Goal: Information Seeking & Learning: Learn about a topic

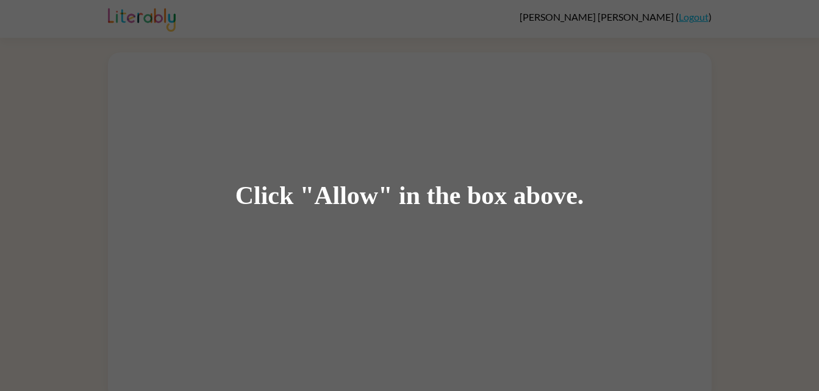
click at [443, 284] on div "Click "Allow" in the box above." at bounding box center [409, 195] width 819 height 391
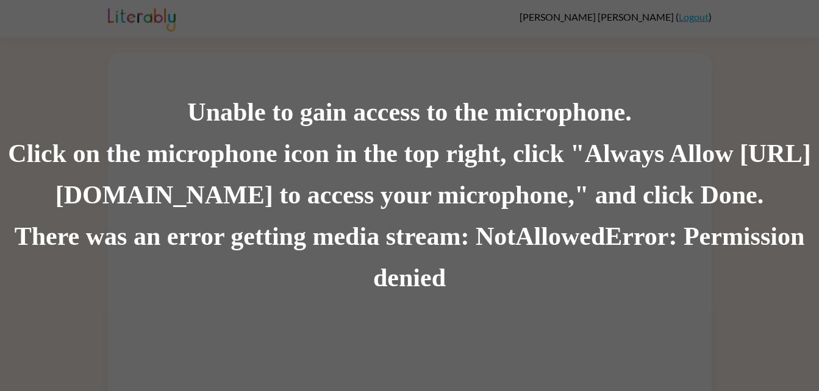
click at [427, 299] on div "There was an error getting media stream: NotAllowedError: Permission denied" at bounding box center [409, 257] width 819 height 83
click at [378, 65] on div "Unable to gain access to the microphone. Click on the microphone icon in the to…" at bounding box center [409, 195] width 819 height 391
click at [358, 4] on div "Unable to gain access to the microphone. Click on the microphone icon in the to…" at bounding box center [409, 195] width 819 height 391
click at [355, 4] on div "Unable to gain access to the microphone. Click on the microphone icon in the to…" at bounding box center [409, 195] width 819 height 391
click at [352, 13] on div "Unable to gain access to the microphone. Click on the microphone icon in the to…" at bounding box center [409, 195] width 819 height 391
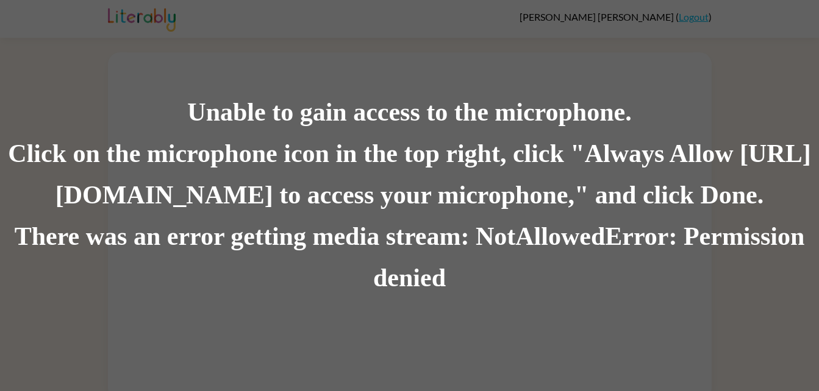
click at [352, 13] on div "Unable to gain access to the microphone. Click on the microphone icon in the to…" at bounding box center [409, 195] width 819 height 391
click at [358, 4] on div "Unable to gain access to the microphone. Click on the microphone icon in the to…" at bounding box center [409, 195] width 819 height 391
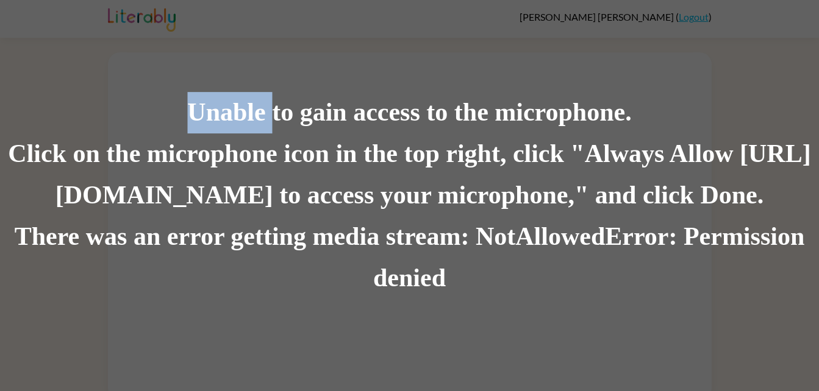
click at [358, 4] on div "Unable to gain access to the microphone. Click on the microphone icon in the to…" at bounding box center [409, 195] width 819 height 391
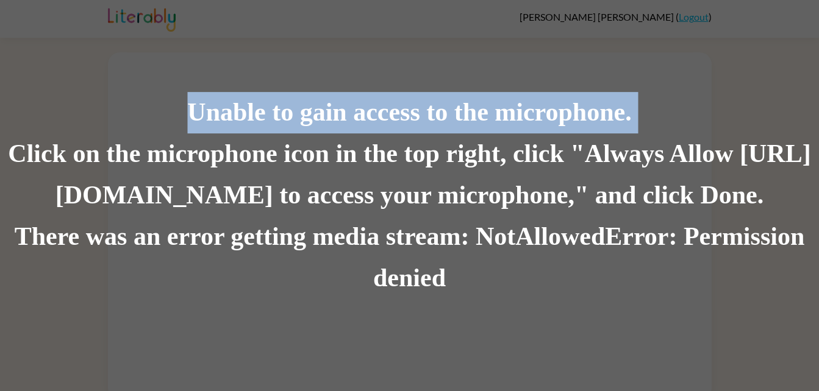
click at [358, 4] on div "Unable to gain access to the microphone. Click on the microphone icon in the to…" at bounding box center [409, 195] width 819 height 391
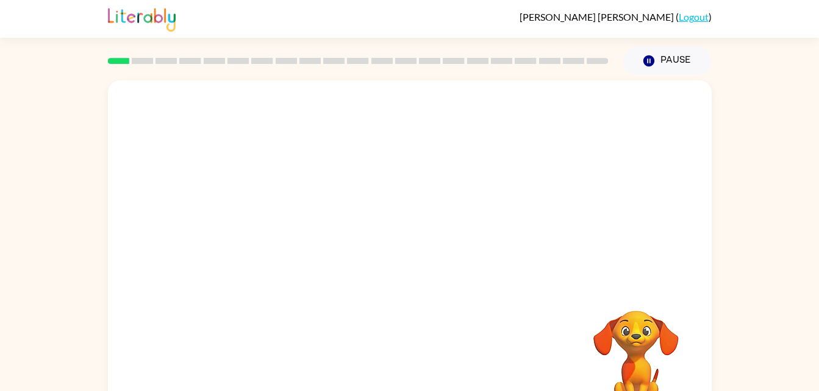
click at [362, 146] on div at bounding box center [409, 182] width 603 height 205
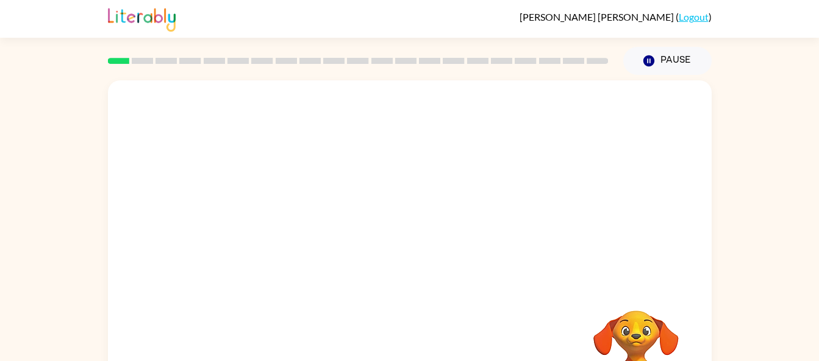
scroll to position [67, 0]
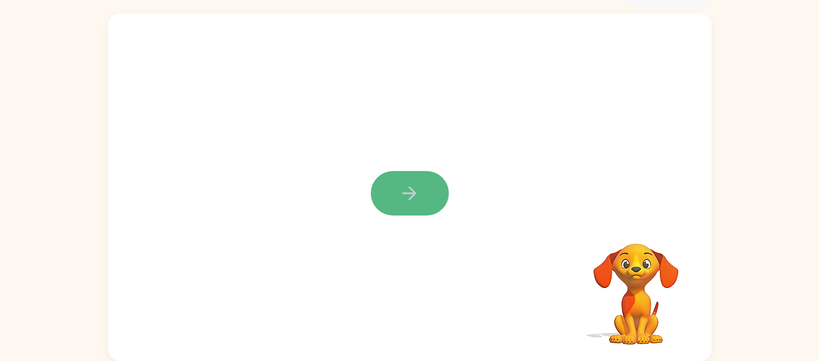
click at [406, 174] on button "button" at bounding box center [410, 193] width 78 height 44
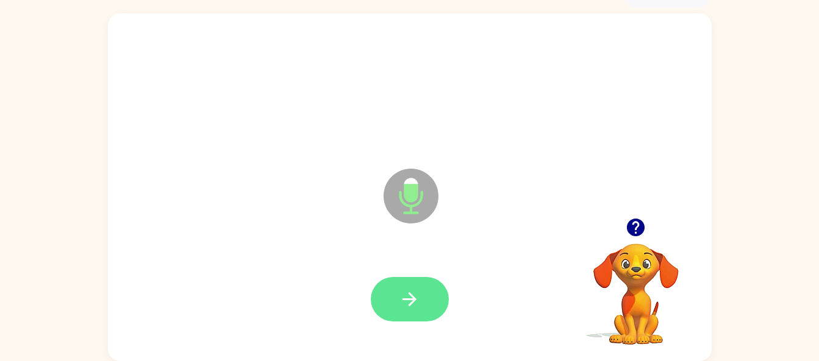
click at [413, 308] on icon "button" at bounding box center [409, 299] width 21 height 21
click at [389, 288] on button "button" at bounding box center [410, 299] width 78 height 44
click at [627, 240] on button "button" at bounding box center [635, 227] width 31 height 31
click at [409, 300] on icon "button" at bounding box center [409, 299] width 21 height 21
click at [403, 298] on icon "button" at bounding box center [409, 299] width 21 height 21
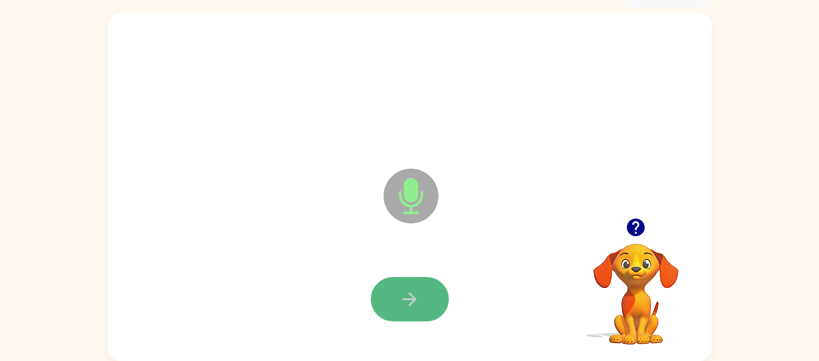
click at [403, 298] on icon "button" at bounding box center [409, 299] width 21 height 21
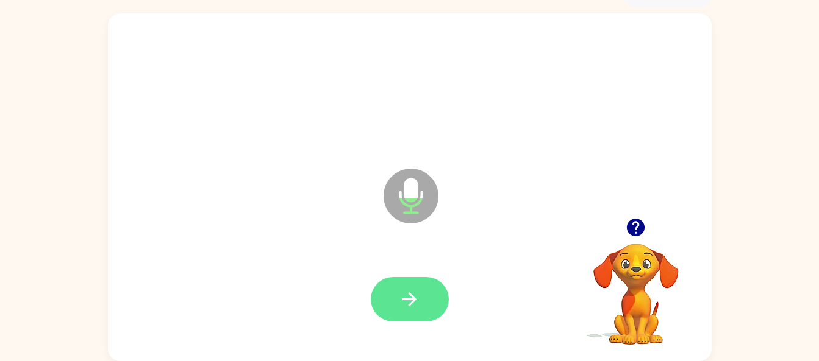
click at [404, 298] on icon "button" at bounding box center [409, 299] width 21 height 21
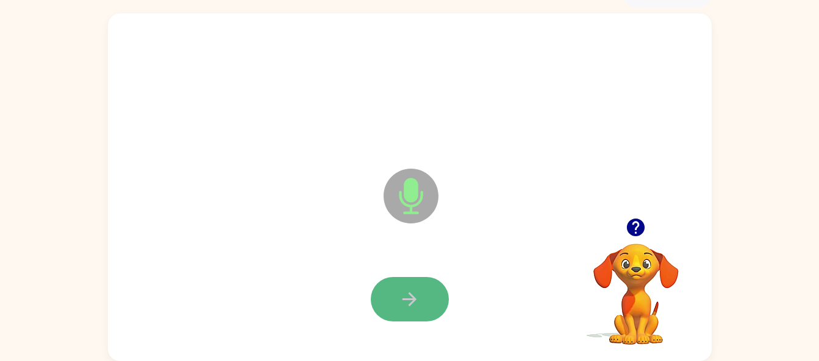
click at [403, 302] on icon "button" at bounding box center [409, 299] width 21 height 21
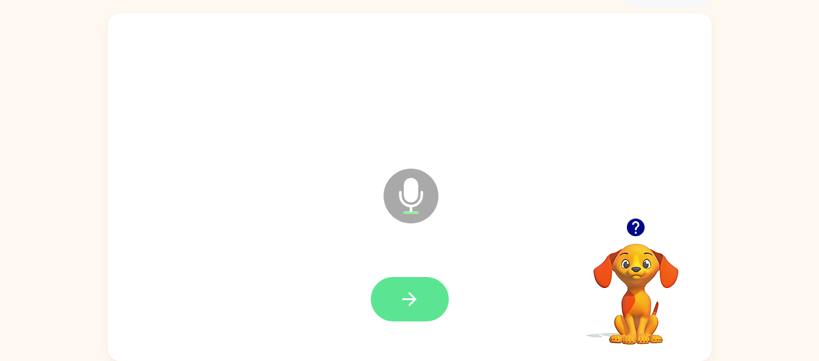
click at [401, 299] on icon "button" at bounding box center [409, 299] width 21 height 21
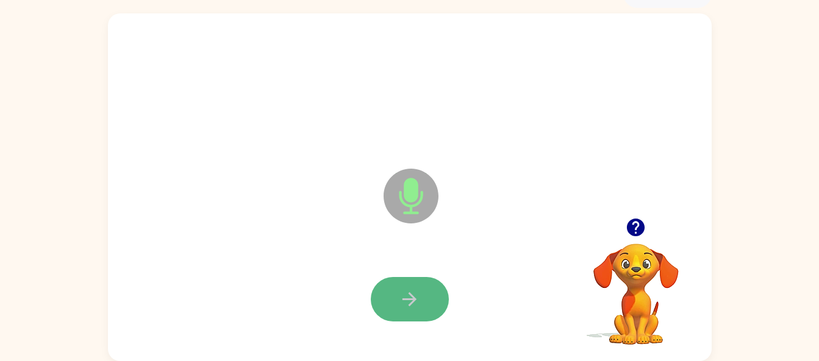
click at [397, 299] on button "button" at bounding box center [410, 299] width 78 height 44
click at [397, 295] on button "button" at bounding box center [410, 299] width 78 height 44
click at [634, 226] on icon "button" at bounding box center [636, 228] width 18 height 18
click at [633, 226] on icon "button" at bounding box center [636, 228] width 18 height 18
click at [412, 305] on icon "button" at bounding box center [409, 299] width 21 height 21
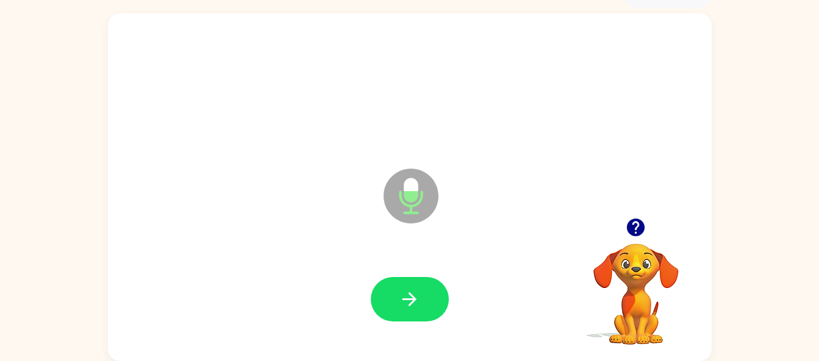
click at [628, 226] on icon "button" at bounding box center [636, 228] width 18 height 18
click at [632, 231] on icon "button" at bounding box center [636, 228] width 18 height 18
click at [634, 229] on icon "button" at bounding box center [636, 228] width 18 height 18
click at [396, 304] on button "button" at bounding box center [410, 299] width 78 height 44
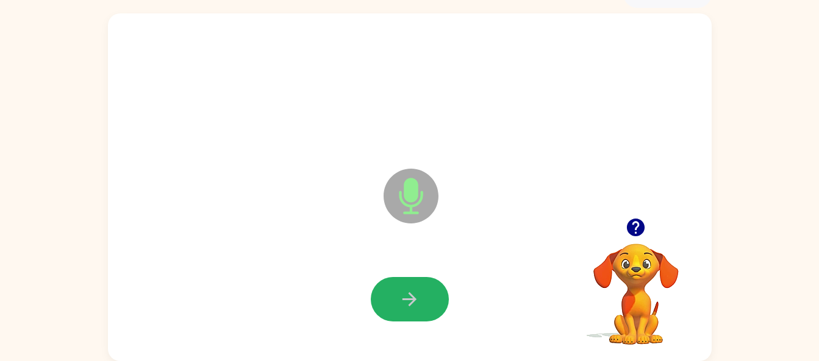
click at [388, 298] on button "button" at bounding box center [410, 299] width 78 height 44
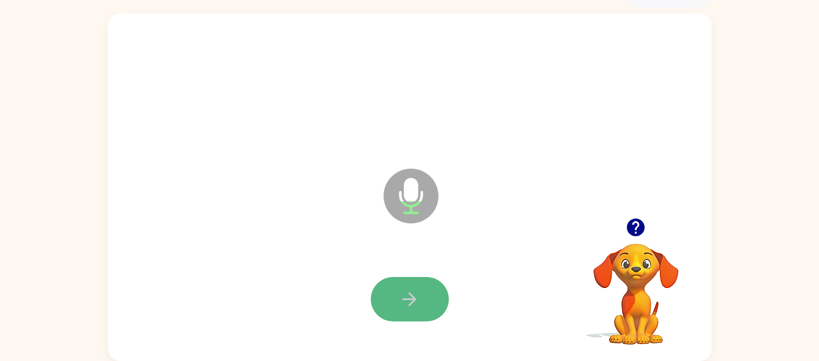
click at [419, 289] on icon "button" at bounding box center [409, 299] width 21 height 21
click at [416, 295] on icon "button" at bounding box center [409, 299] width 21 height 21
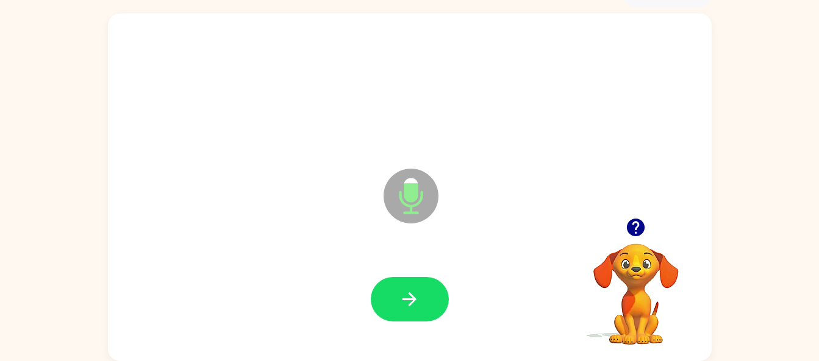
click at [632, 235] on icon "button" at bounding box center [636, 228] width 18 height 18
click at [633, 236] on icon "button" at bounding box center [635, 227] width 21 height 21
click at [407, 289] on icon "button" at bounding box center [409, 299] width 21 height 21
click at [407, 306] on icon "button" at bounding box center [409, 299] width 21 height 21
click at [400, 314] on button "button" at bounding box center [410, 299] width 78 height 44
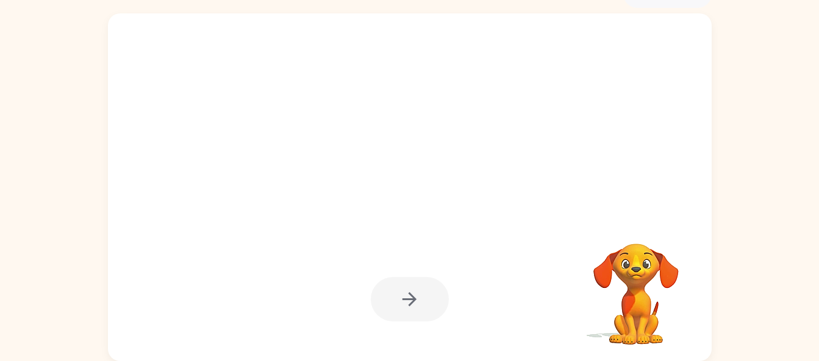
click at [642, 330] on video "Your browser must support playing .mp4 files to use Literably. Please try using…" at bounding box center [636, 286] width 122 height 122
click at [627, 279] on video "Your browser must support playing .mp4 files to use Literably. Please try using…" at bounding box center [636, 286] width 122 height 122
click at [430, 272] on div at bounding box center [409, 300] width 579 height 100
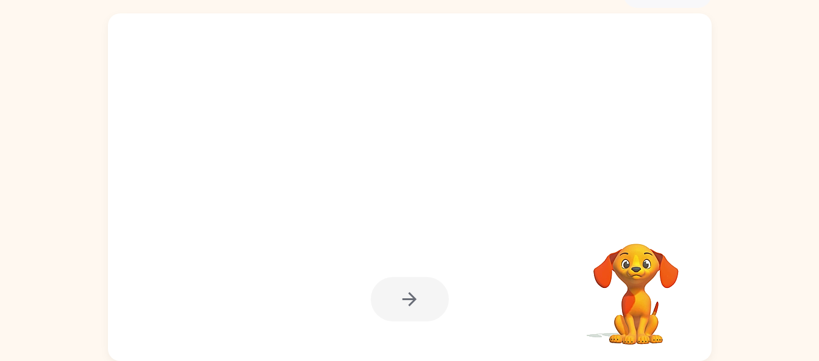
click at [429, 272] on div at bounding box center [409, 300] width 579 height 100
click at [423, 292] on div at bounding box center [410, 299] width 78 height 44
click at [436, 283] on div at bounding box center [410, 299] width 78 height 44
click at [664, 262] on video "Your browser must support playing .mp4 files to use Literably. Please try using…" at bounding box center [636, 286] width 122 height 122
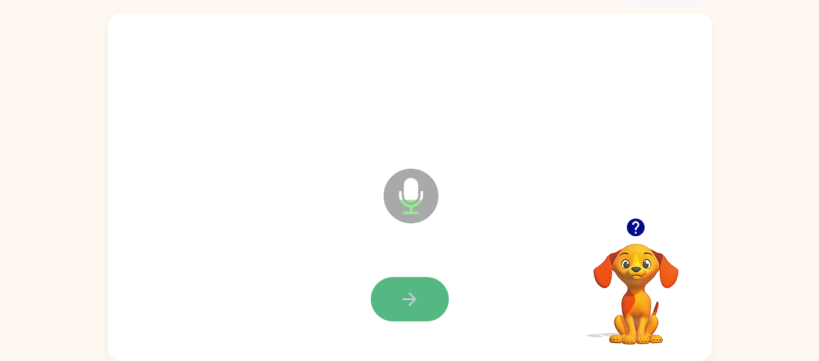
click at [418, 290] on icon "button" at bounding box center [409, 299] width 21 height 21
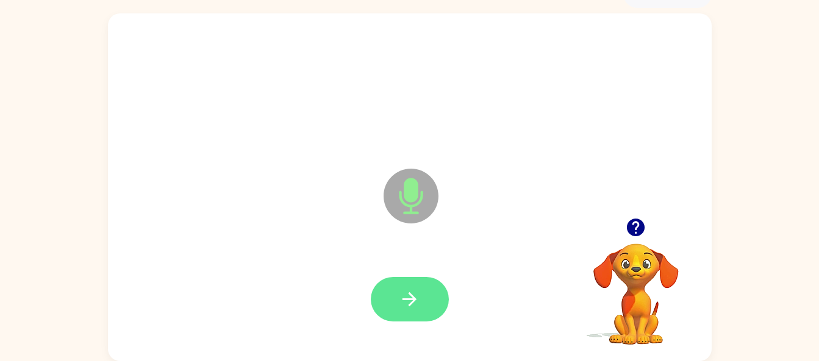
click at [414, 293] on icon "button" at bounding box center [409, 299] width 21 height 21
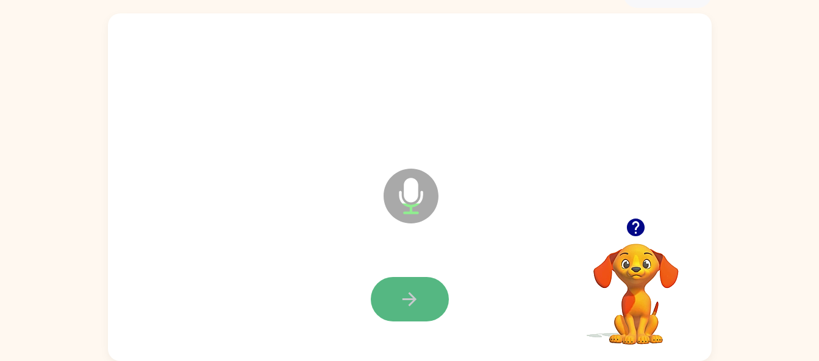
click at [399, 302] on icon "button" at bounding box center [409, 299] width 21 height 21
click at [422, 287] on button "button" at bounding box center [410, 299] width 78 height 44
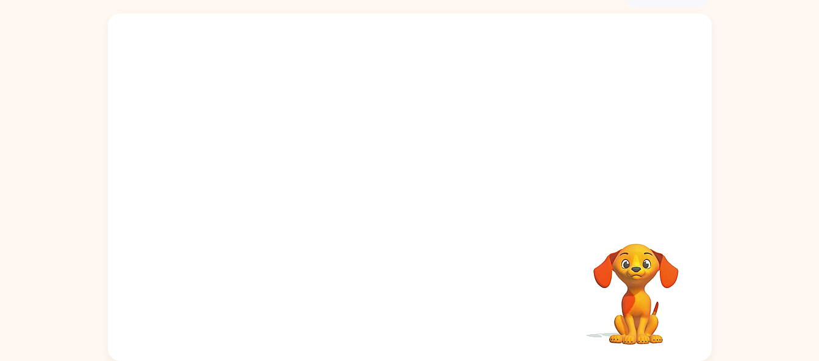
click at [453, 316] on div at bounding box center [409, 300] width 579 height 100
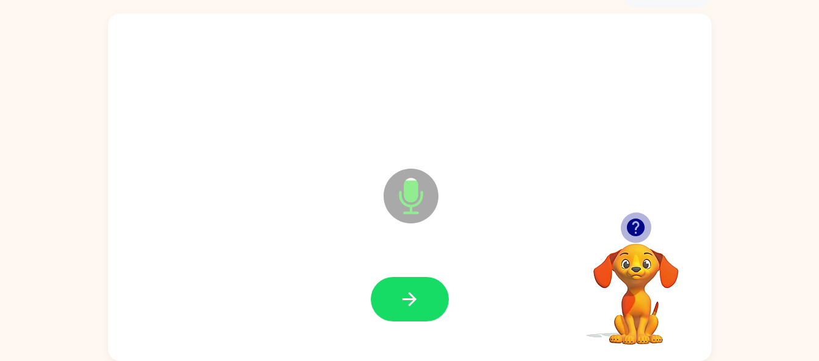
click at [641, 235] on icon "button" at bounding box center [635, 227] width 21 height 21
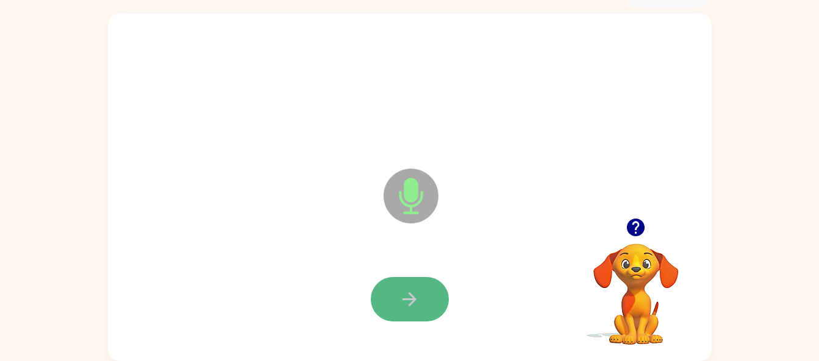
click at [413, 305] on icon "button" at bounding box center [409, 299] width 21 height 21
click at [411, 291] on icon "button" at bounding box center [409, 299] width 21 height 21
click at [407, 285] on button "button" at bounding box center [410, 299] width 78 height 44
click at [405, 319] on button "button" at bounding box center [410, 299] width 78 height 44
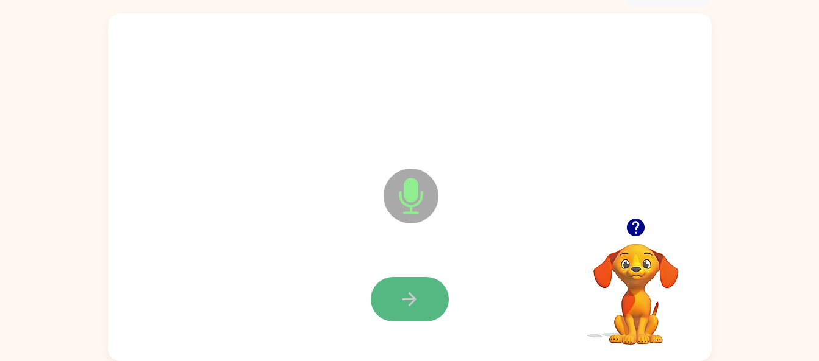
click at [410, 293] on icon "button" at bounding box center [409, 299] width 21 height 21
click at [414, 285] on button "button" at bounding box center [410, 299] width 78 height 44
click at [413, 286] on button "button" at bounding box center [410, 299] width 78 height 44
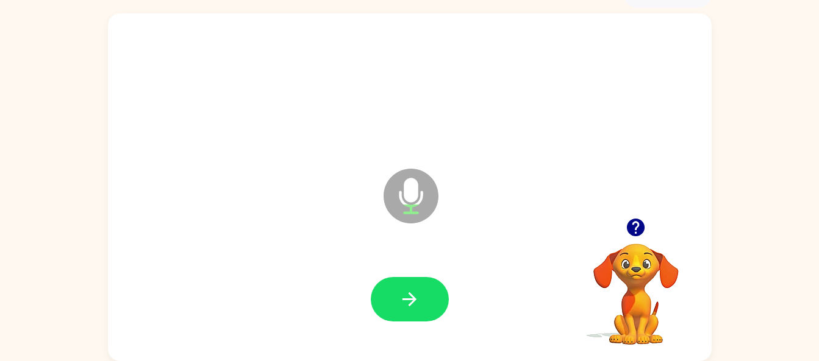
click at [633, 229] on icon "button" at bounding box center [636, 228] width 18 height 18
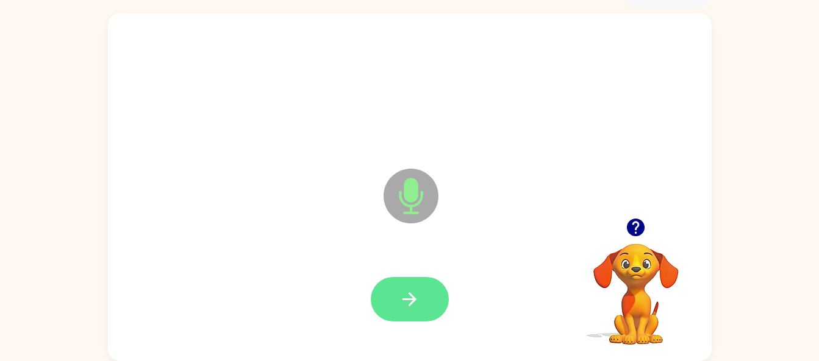
click at [388, 285] on button "button" at bounding box center [410, 299] width 78 height 44
click at [402, 294] on icon "button" at bounding box center [409, 299] width 21 height 21
click at [397, 303] on button "button" at bounding box center [410, 299] width 78 height 44
click at [402, 305] on icon "button" at bounding box center [409, 299] width 21 height 21
click at [403, 301] on icon "button" at bounding box center [409, 299] width 21 height 21
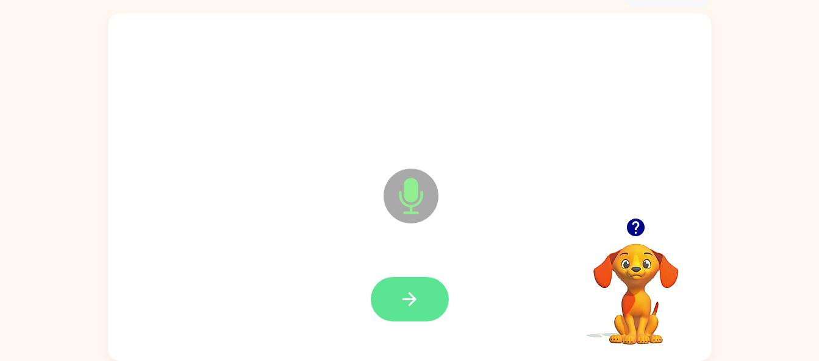
click at [400, 300] on icon "button" at bounding box center [409, 299] width 21 height 21
click at [405, 284] on button "button" at bounding box center [410, 299] width 78 height 44
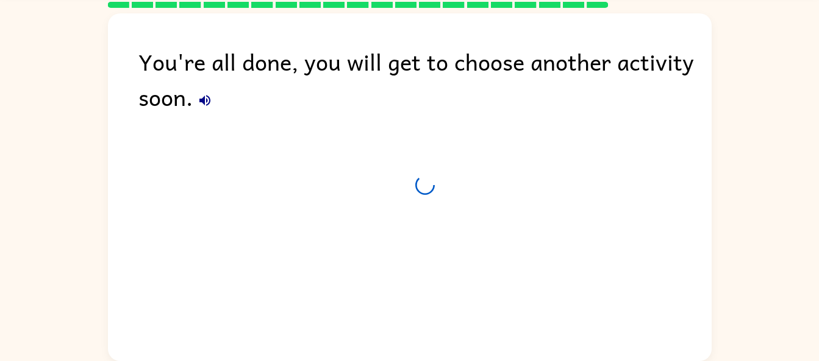
scroll to position [45, 0]
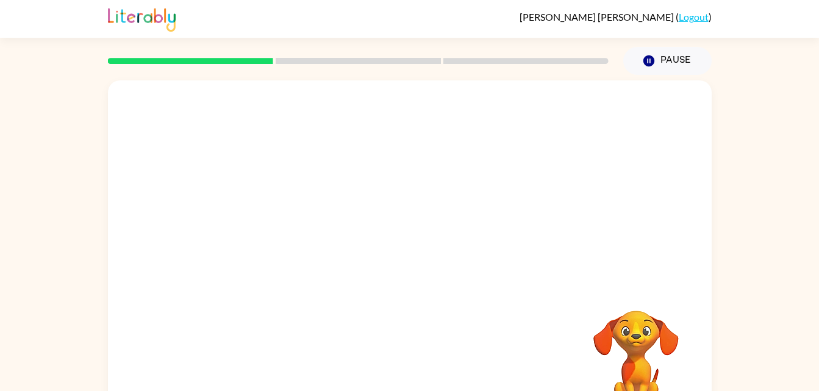
drag, startPoint x: 365, startPoint y: 324, endPoint x: 372, endPoint y: 199, distance: 125.1
click at [372, 199] on div "Your browser must support playing .mp4 files to use Literably. Please try using…" at bounding box center [409, 254] width 603 height 348
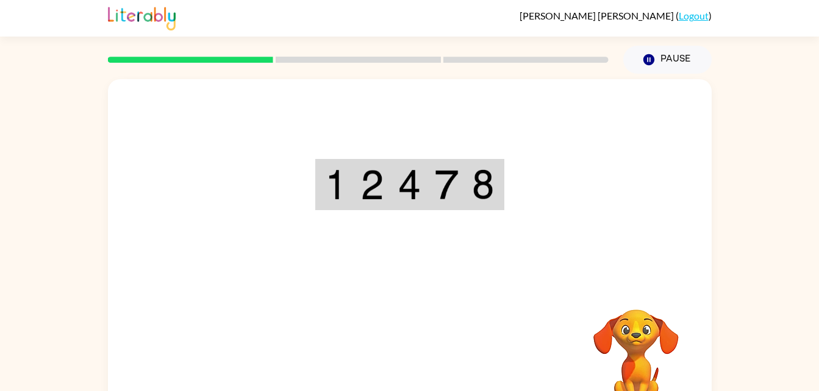
scroll to position [37, 0]
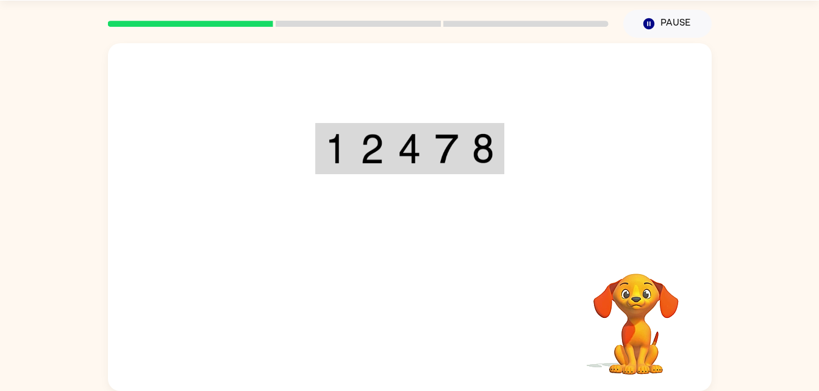
click at [620, 319] on video "Your browser must support playing .mp4 files to use Literably. Please try using…" at bounding box center [636, 316] width 122 height 122
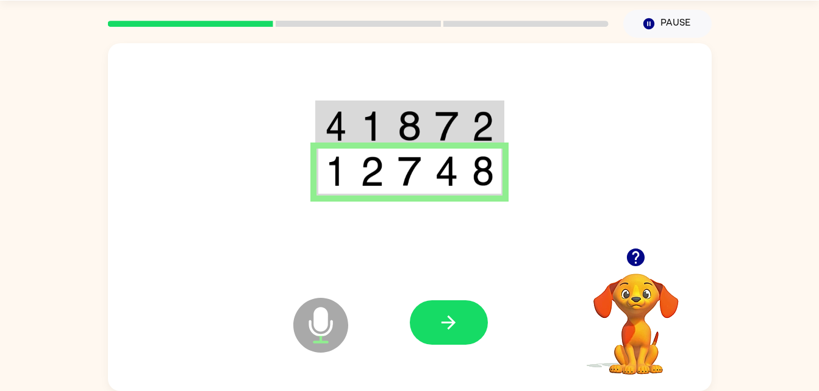
click at [477, 288] on div at bounding box center [500, 322] width 180 height 137
click at [463, 322] on button "button" at bounding box center [449, 322] width 78 height 44
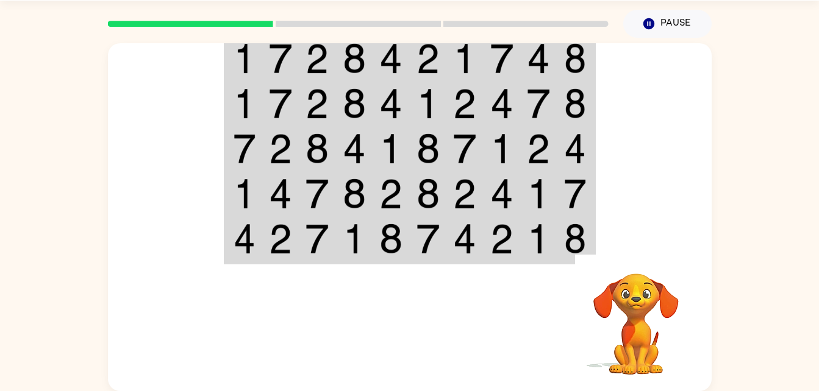
scroll to position [35, 0]
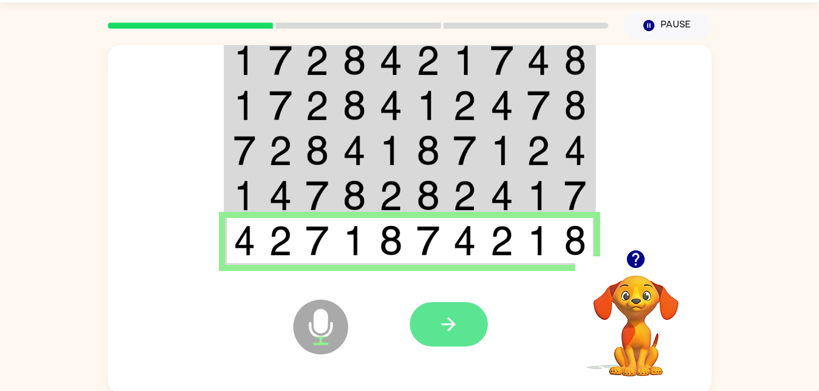
click at [454, 318] on icon "button" at bounding box center [448, 324] width 21 height 21
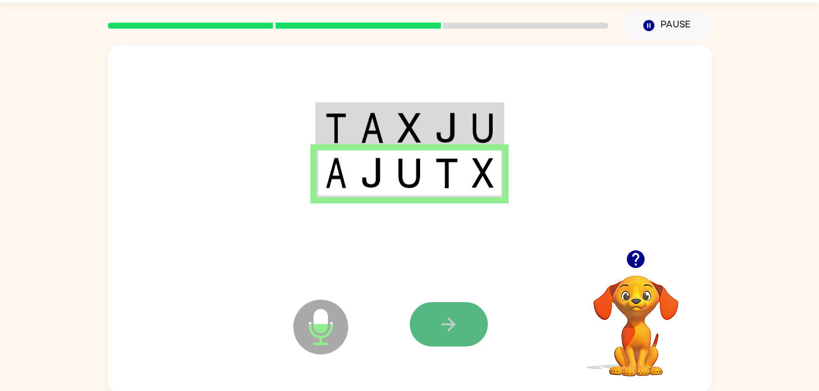
click at [447, 332] on icon "button" at bounding box center [448, 324] width 21 height 21
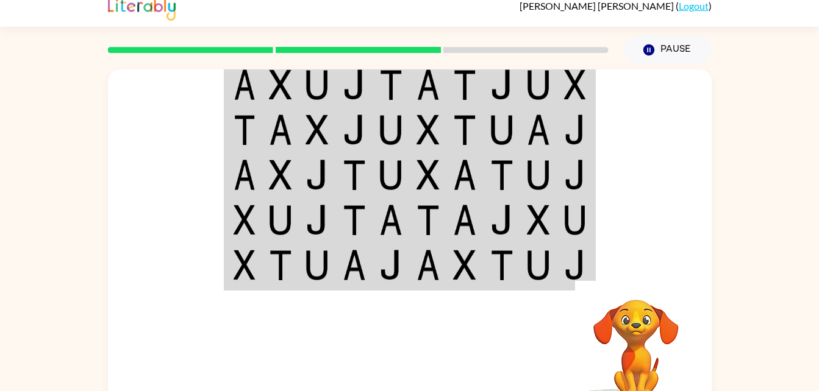
scroll to position [0, 0]
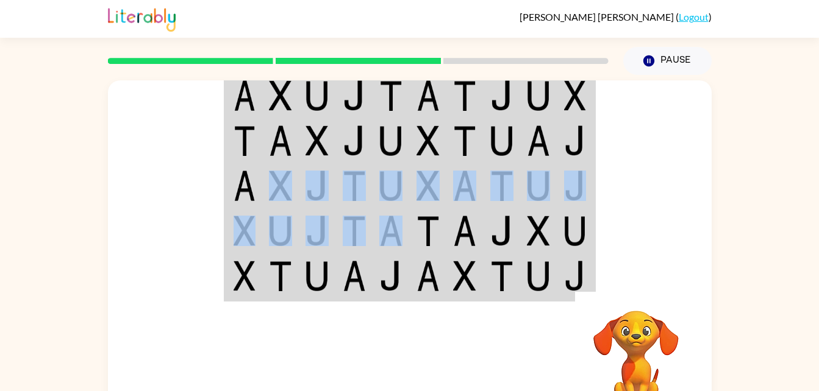
drag, startPoint x: 403, startPoint y: 246, endPoint x: 292, endPoint y: 185, distance: 127.1
click at [292, 185] on tbody at bounding box center [409, 186] width 369 height 229
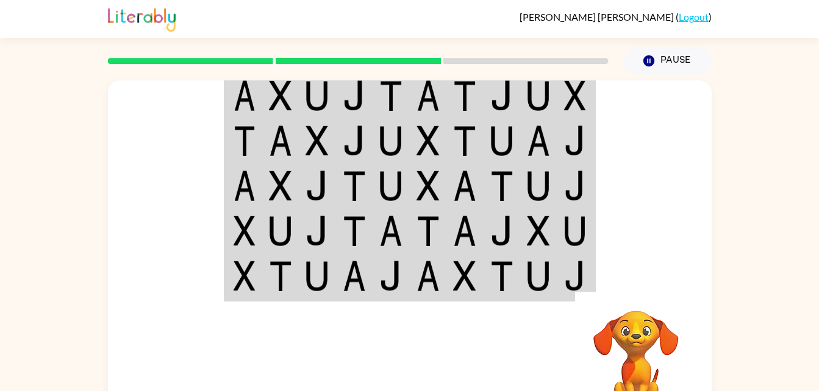
click at [336, 102] on td at bounding box center [354, 95] width 37 height 47
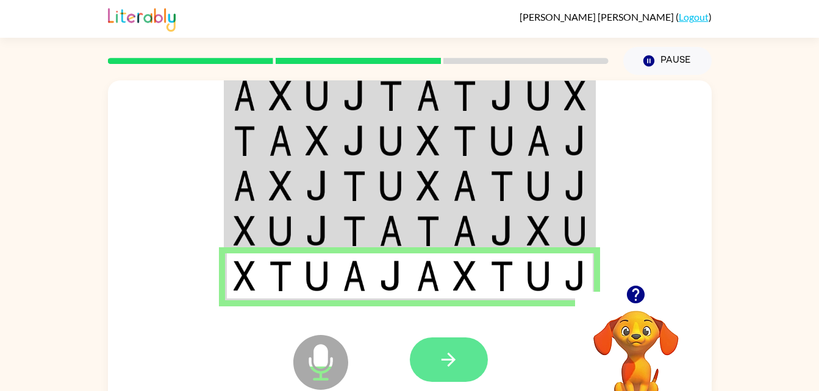
click at [433, 352] on button "button" at bounding box center [449, 360] width 78 height 44
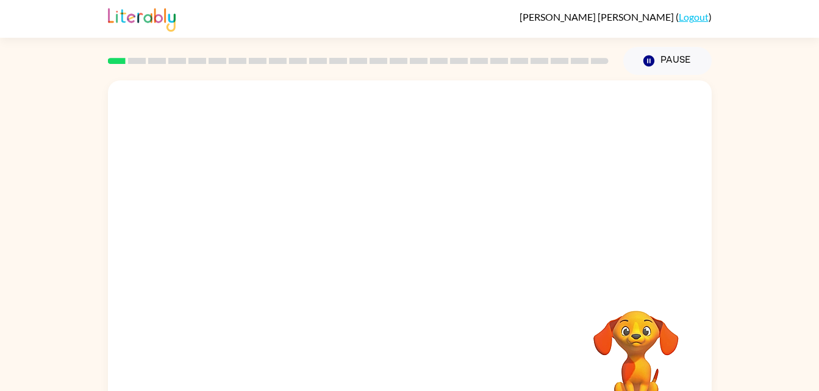
click at [322, 210] on div at bounding box center [409, 182] width 603 height 205
click at [406, 268] on icon "button" at bounding box center [409, 260] width 21 height 21
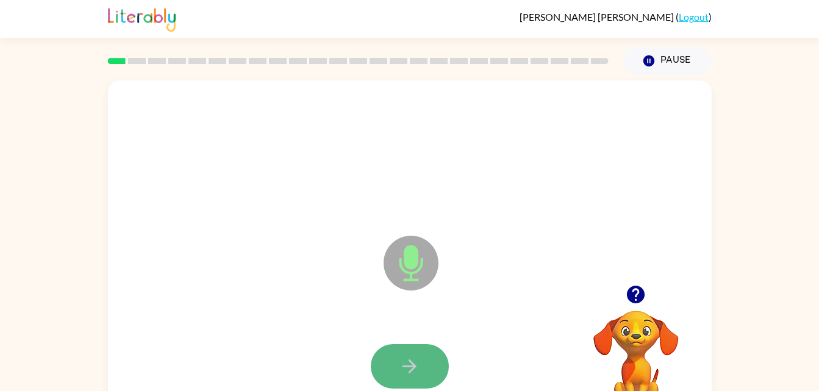
click at [410, 372] on icon "button" at bounding box center [409, 367] width 14 height 14
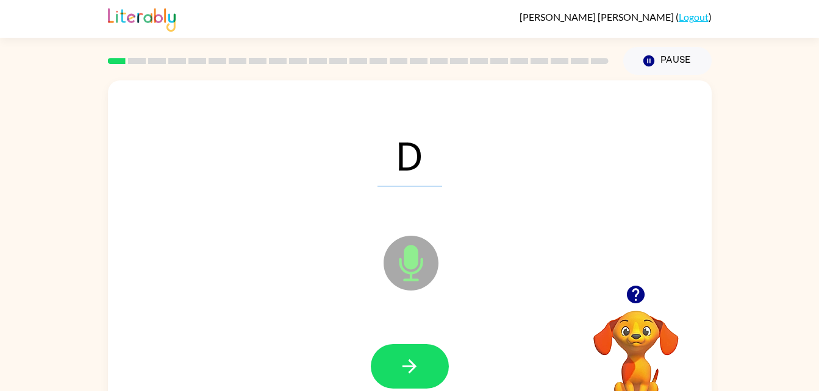
click at [427, 378] on button "button" at bounding box center [410, 366] width 78 height 44
click at [414, 343] on div at bounding box center [409, 367] width 579 height 100
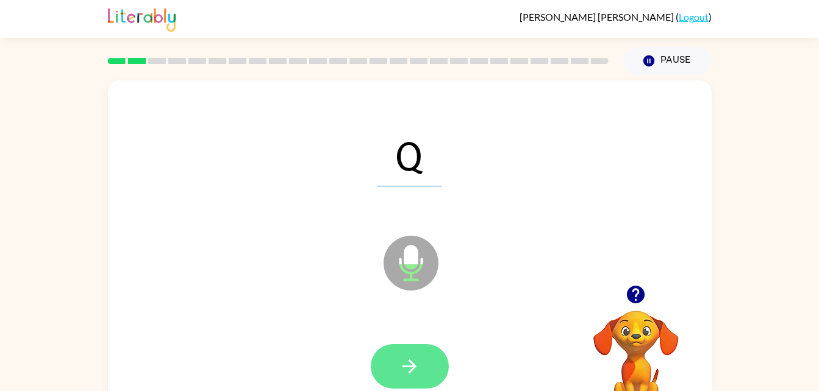
click at [417, 354] on button "button" at bounding box center [410, 366] width 78 height 44
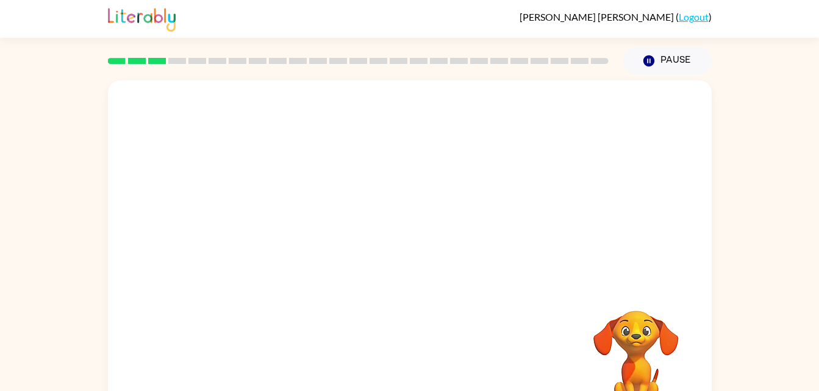
drag, startPoint x: 419, startPoint y: 377, endPoint x: 217, endPoint y: 282, distance: 223.6
click at [217, 282] on div at bounding box center [409, 182] width 603 height 205
click at [385, 180] on div at bounding box center [409, 182] width 603 height 205
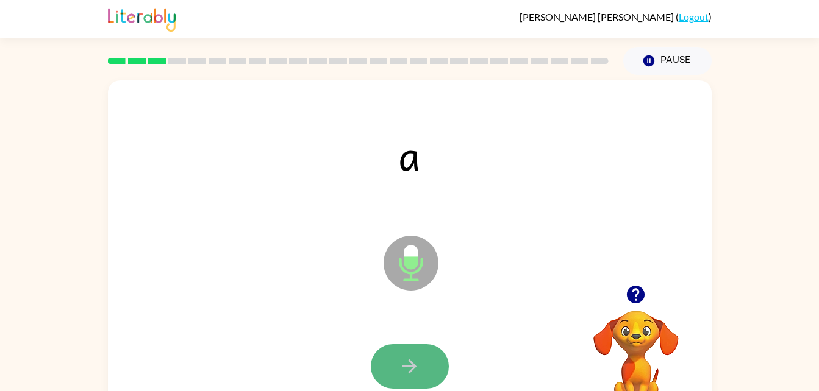
click at [419, 374] on icon "button" at bounding box center [409, 366] width 21 height 21
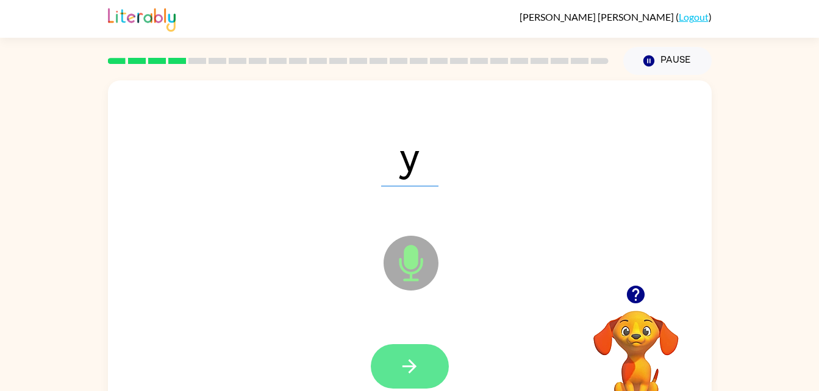
click at [408, 356] on icon "button" at bounding box center [409, 366] width 21 height 21
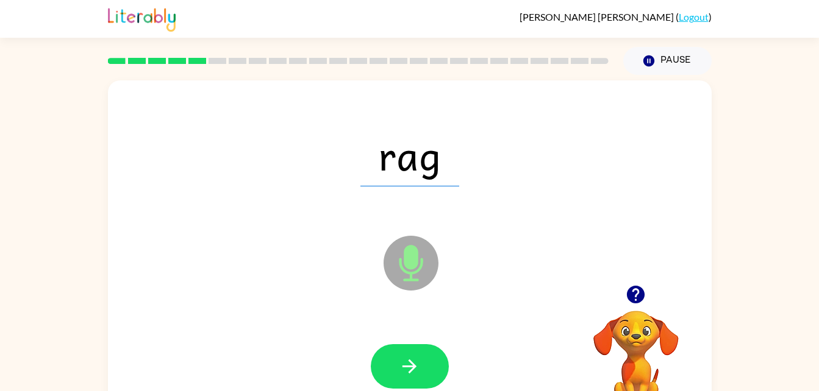
click at [427, 343] on div at bounding box center [409, 367] width 579 height 100
click at [413, 360] on icon "button" at bounding box center [409, 366] width 21 height 21
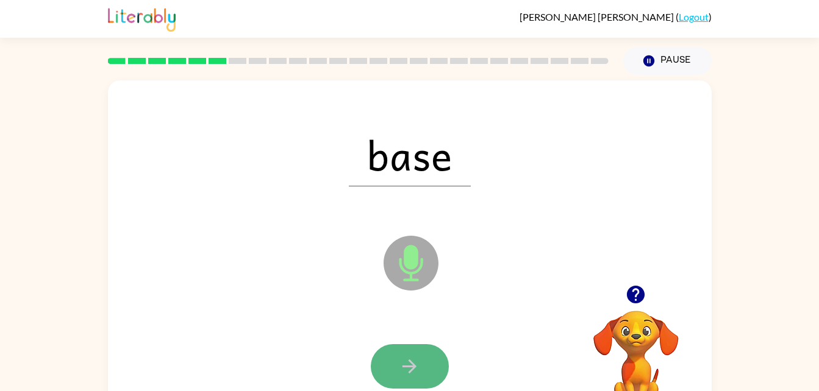
click at [421, 355] on button "button" at bounding box center [410, 366] width 78 height 44
click at [403, 357] on icon "button" at bounding box center [409, 366] width 21 height 21
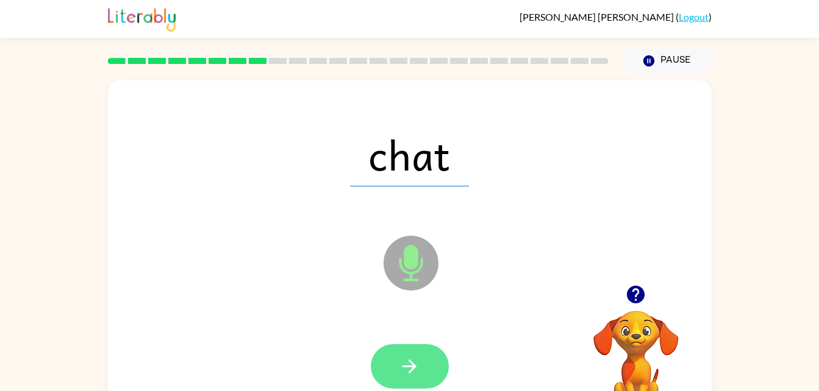
click at [407, 359] on icon "button" at bounding box center [409, 366] width 21 height 21
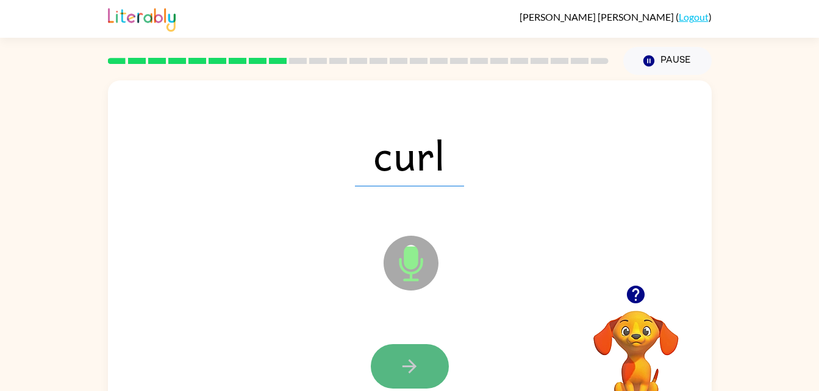
click at [409, 357] on icon "button" at bounding box center [409, 366] width 21 height 21
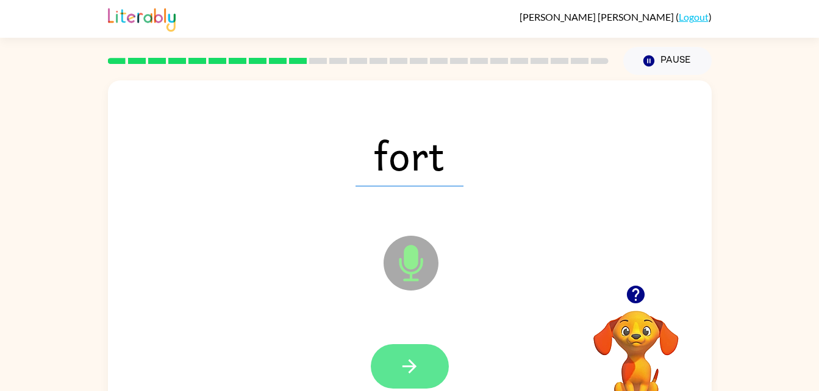
click at [416, 359] on icon "button" at bounding box center [409, 366] width 21 height 21
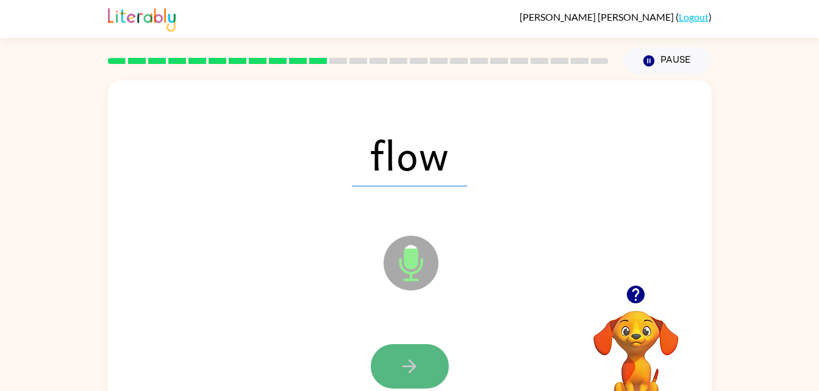
click at [419, 362] on icon "button" at bounding box center [409, 366] width 21 height 21
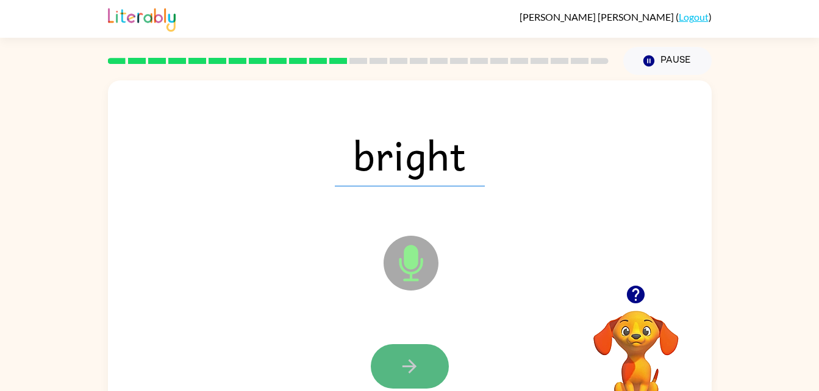
click at [416, 366] on icon "button" at bounding box center [409, 366] width 21 height 21
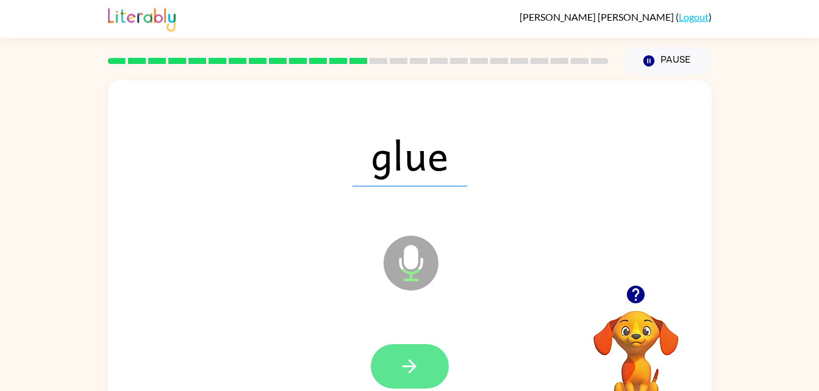
click at [429, 358] on button "button" at bounding box center [410, 366] width 78 height 44
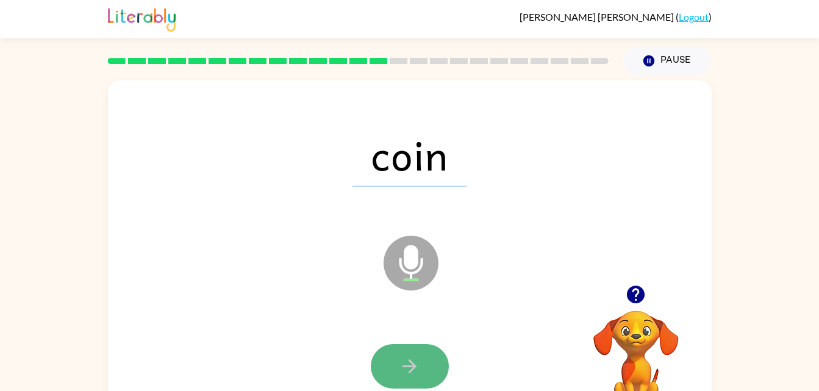
click at [399, 375] on icon "button" at bounding box center [409, 366] width 21 height 21
click at [399, 375] on div at bounding box center [410, 366] width 78 height 44
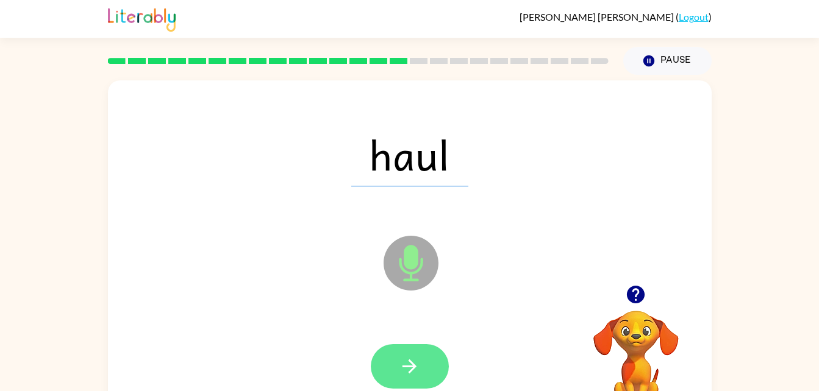
click at [421, 351] on button "button" at bounding box center [410, 366] width 78 height 44
click at [396, 358] on button "button" at bounding box center [410, 366] width 78 height 44
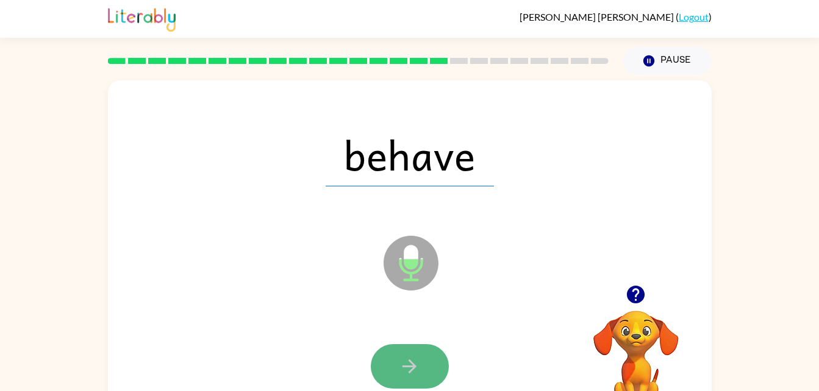
click at [419, 364] on icon "button" at bounding box center [409, 366] width 21 height 21
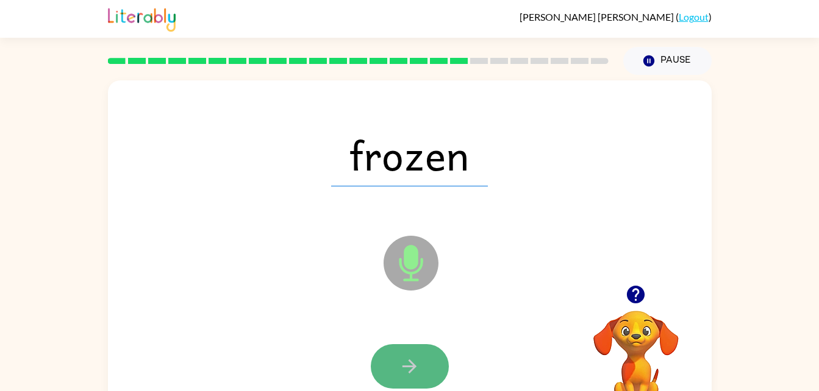
click at [410, 367] on icon "button" at bounding box center [409, 367] width 14 height 14
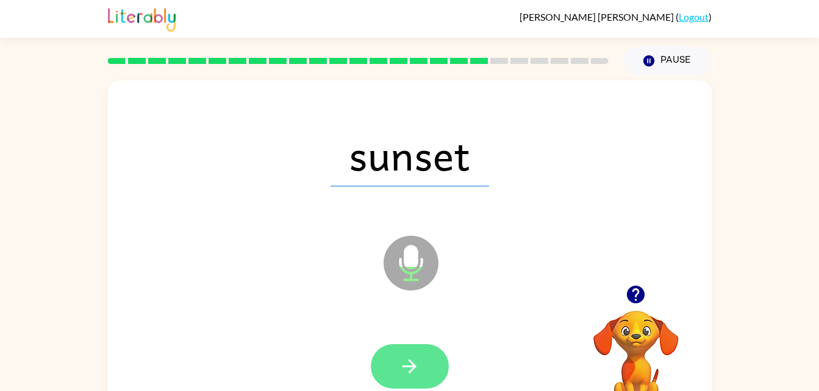
click at [417, 369] on icon "button" at bounding box center [409, 366] width 21 height 21
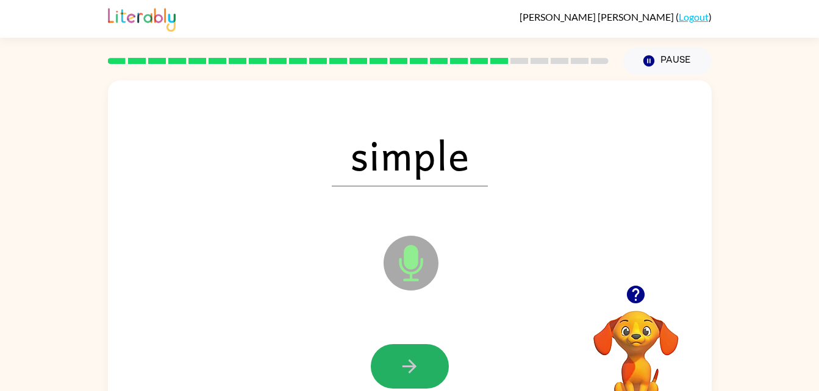
click at [419, 363] on icon "button" at bounding box center [409, 366] width 21 height 21
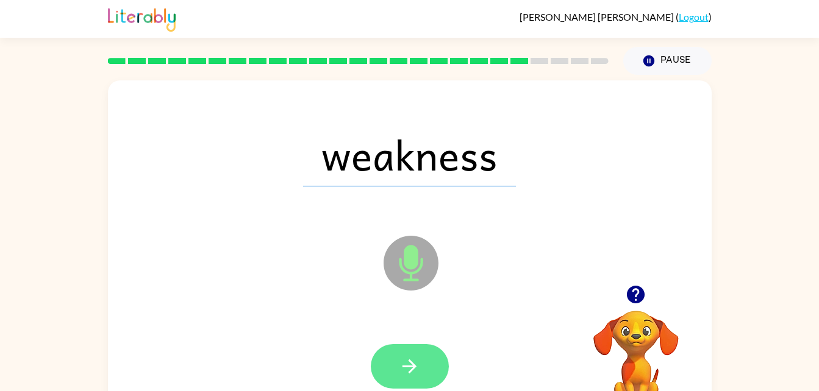
click at [419, 358] on icon "button" at bounding box center [409, 366] width 21 height 21
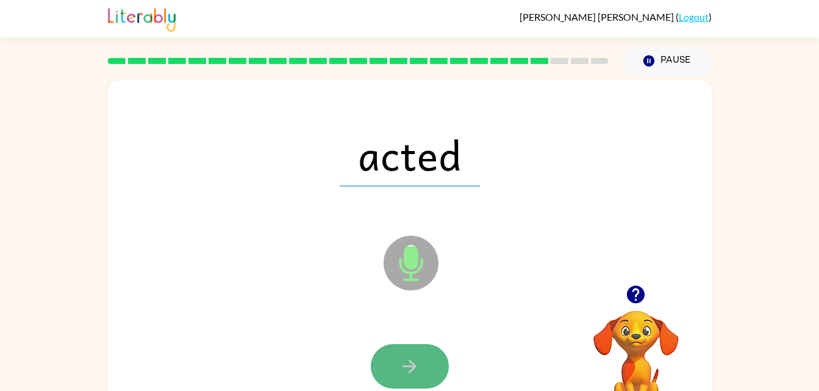
click at [419, 362] on icon "button" at bounding box center [409, 366] width 21 height 21
click at [407, 368] on icon "button" at bounding box center [409, 366] width 21 height 21
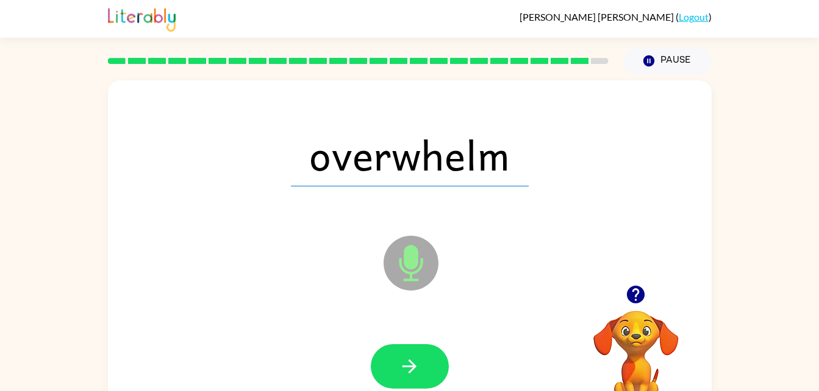
click at [411, 343] on div at bounding box center [409, 367] width 579 height 100
click at [408, 351] on button "button" at bounding box center [410, 366] width 78 height 44
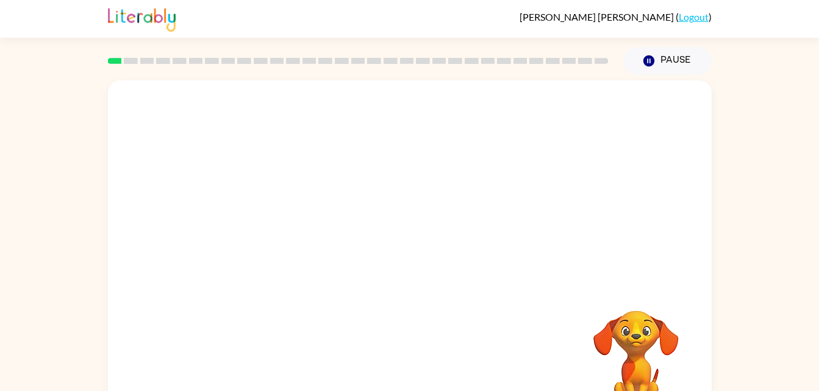
click at [783, 213] on div "Your browser must support playing .mp4 files to use Literably. Please try using…" at bounding box center [409, 251] width 819 height 353
click at [307, 252] on video "Your browser must support playing .mp4 files to use Literably. Please try using…" at bounding box center [409, 182] width 603 height 205
click at [335, 241] on video "Your browser must support playing .mp4 files to use Literably. Please try using…" at bounding box center [409, 182] width 603 height 205
click at [310, 96] on video "Your browser must support playing .mp4 files to use Literably. Please try using…" at bounding box center [409, 182] width 603 height 205
click at [298, 257] on video "Your browser must support playing .mp4 files to use Literably. Please try using…" at bounding box center [409, 182] width 603 height 205
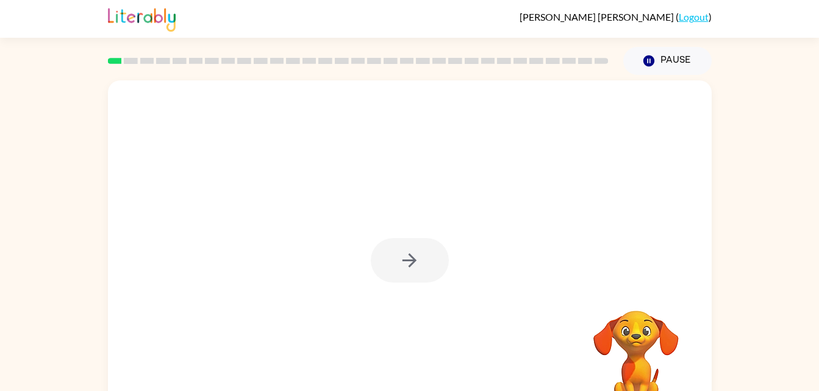
click at [306, 241] on div at bounding box center [409, 254] width 603 height 348
click at [393, 255] on div at bounding box center [410, 260] width 78 height 44
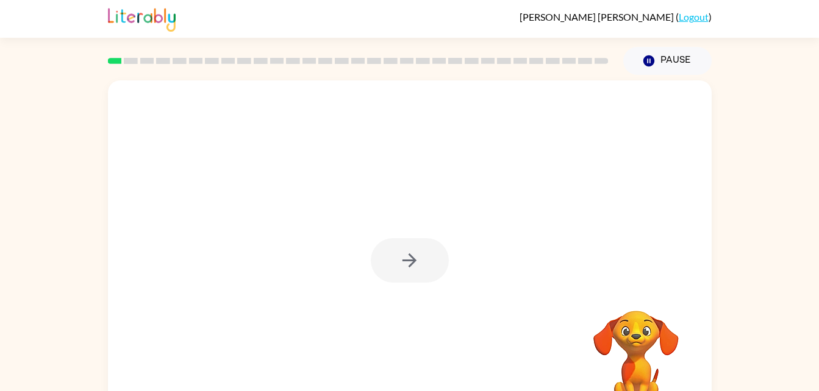
click at [393, 255] on div at bounding box center [410, 260] width 78 height 44
click at [394, 253] on div at bounding box center [410, 260] width 78 height 44
click at [394, 253] on button "button" at bounding box center [410, 260] width 78 height 44
click at [394, 253] on div at bounding box center [410, 260] width 78 height 44
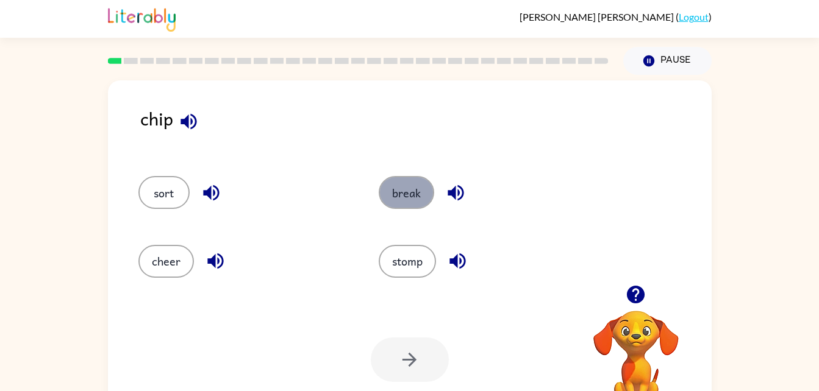
click at [395, 189] on button "break" at bounding box center [405, 192] width 55 height 33
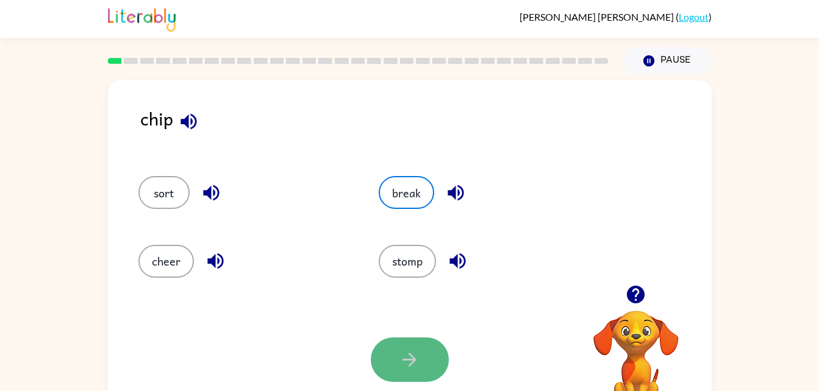
click at [389, 338] on button "button" at bounding box center [410, 360] width 78 height 44
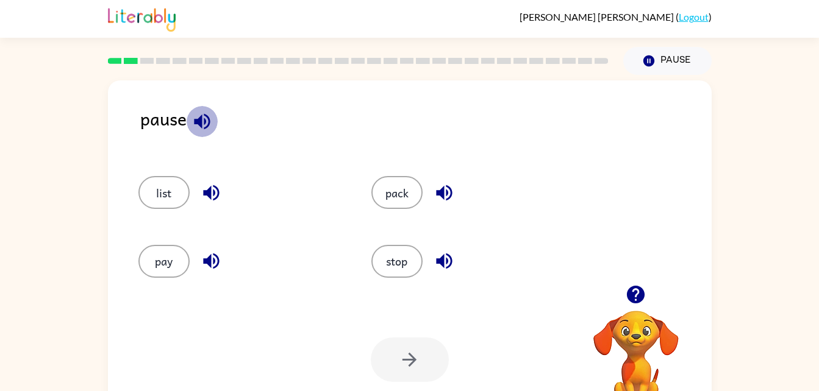
click at [203, 121] on icon "button" at bounding box center [201, 121] width 21 height 21
click at [435, 265] on icon "button" at bounding box center [443, 260] width 21 height 21
click at [361, 257] on div "stop" at bounding box center [464, 256] width 233 height 68
click at [378, 257] on button "stop" at bounding box center [396, 261] width 51 height 33
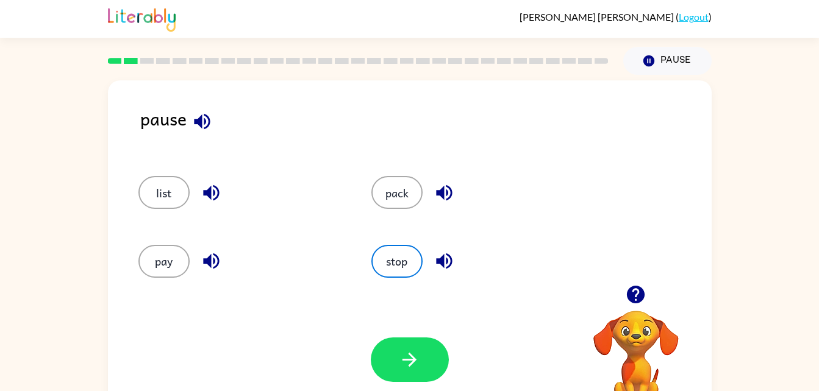
click at [394, 330] on div "Your browser must support playing .mp4 files to use Literably. Please try using…" at bounding box center [409, 359] width 603 height 137
click at [405, 333] on div "Your browser must support playing .mp4 files to use Literably. Please try using…" at bounding box center [409, 359] width 603 height 137
click at [405, 372] on button "button" at bounding box center [410, 360] width 78 height 44
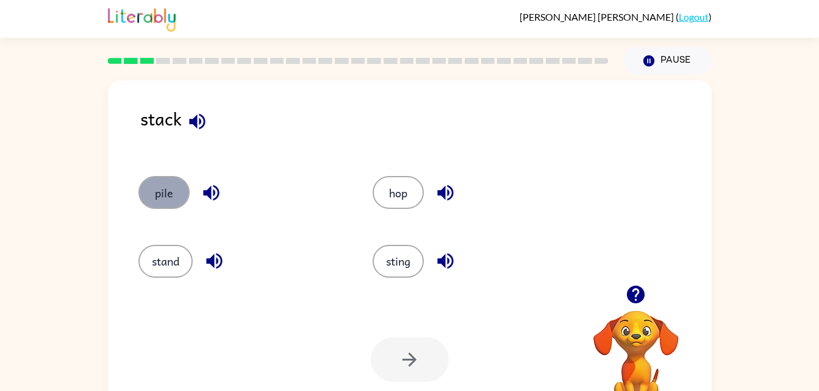
click at [167, 193] on button "pile" at bounding box center [163, 192] width 51 height 33
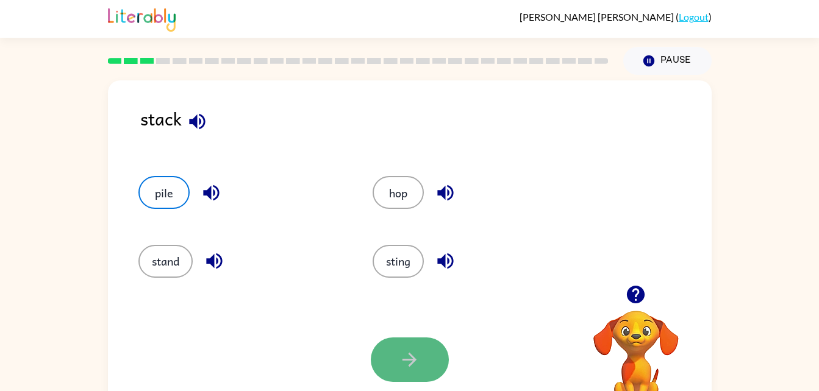
click at [403, 354] on icon "button" at bounding box center [409, 359] width 21 height 21
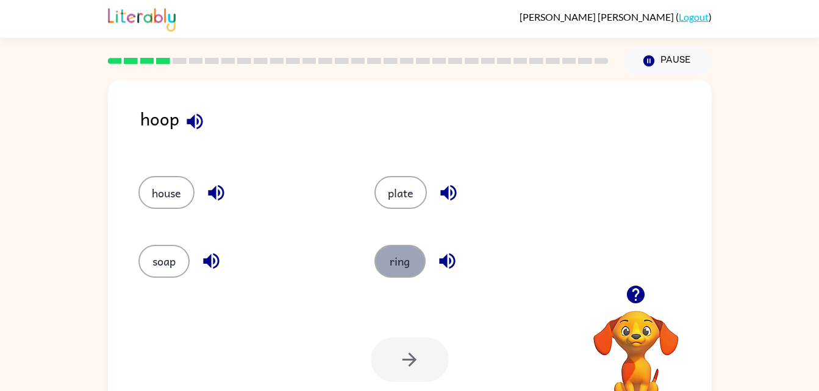
click at [387, 258] on button "ring" at bounding box center [399, 261] width 51 height 33
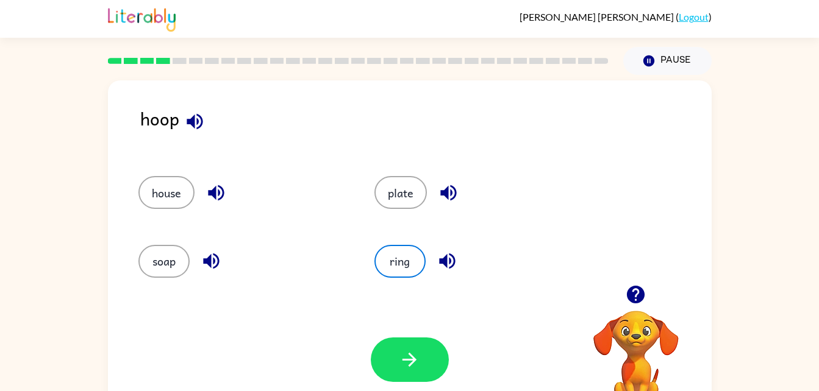
click at [451, 374] on div "Your browser must support playing .mp4 files to use Literably. Please try using…" at bounding box center [409, 359] width 603 height 137
click at [419, 360] on icon "button" at bounding box center [409, 359] width 21 height 21
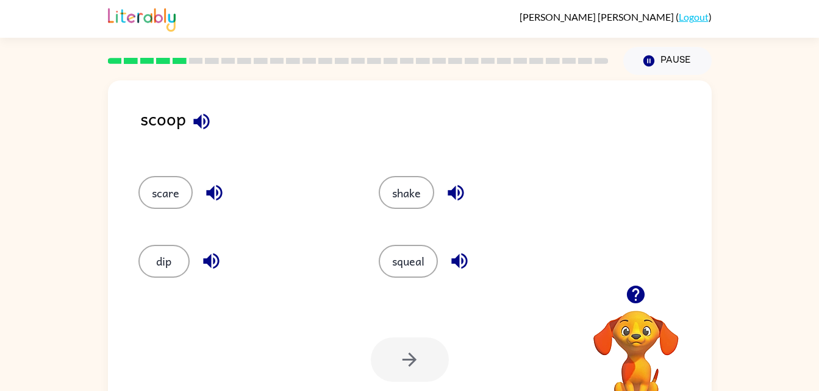
click at [454, 257] on icon "button" at bounding box center [459, 260] width 21 height 21
click at [448, 188] on icon "button" at bounding box center [455, 192] width 21 height 21
click at [204, 183] on icon "button" at bounding box center [214, 192] width 21 height 21
click at [202, 266] on icon "button" at bounding box center [211, 260] width 21 height 21
click at [167, 266] on button "dip" at bounding box center [163, 261] width 51 height 33
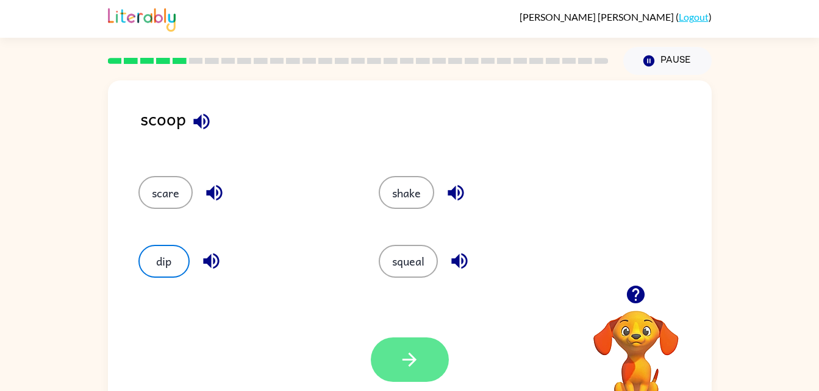
click at [444, 358] on button "button" at bounding box center [410, 360] width 78 height 44
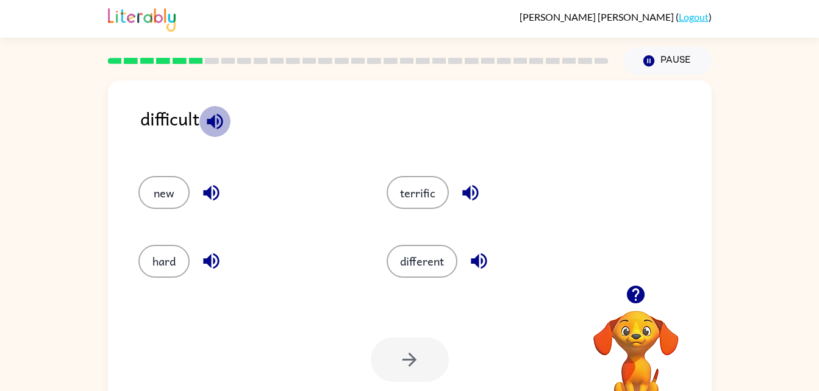
click at [211, 111] on icon "button" at bounding box center [214, 121] width 21 height 21
click at [155, 252] on button "hard" at bounding box center [163, 261] width 51 height 33
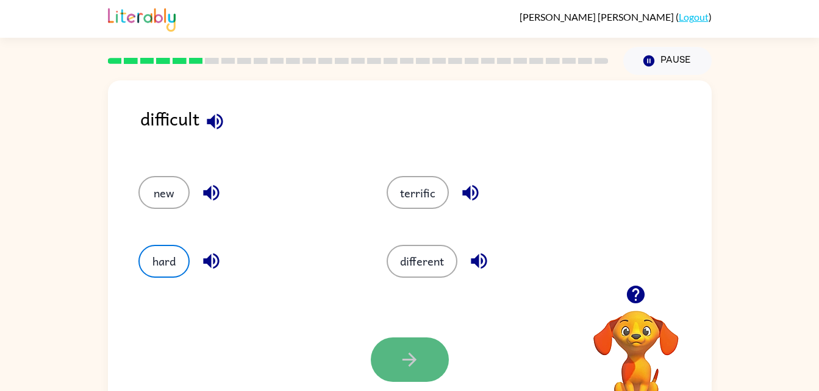
click at [390, 374] on button "button" at bounding box center [410, 360] width 78 height 44
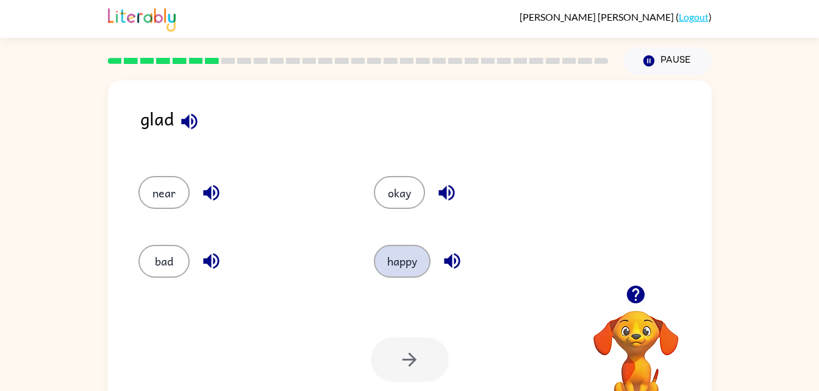
click at [399, 264] on button "happy" at bounding box center [402, 261] width 57 height 33
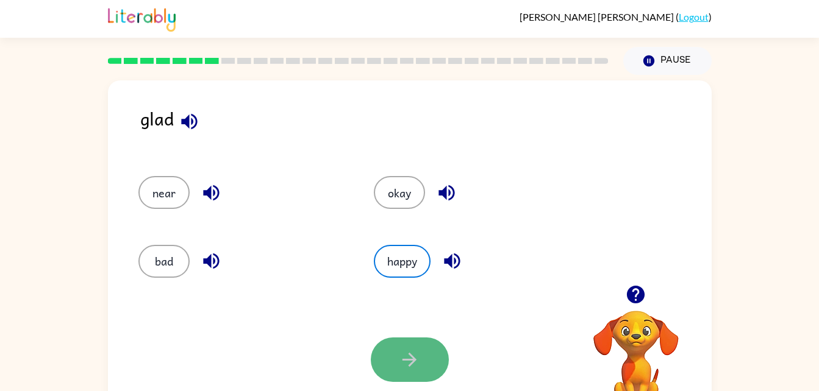
click at [433, 358] on button "button" at bounding box center [410, 360] width 78 height 44
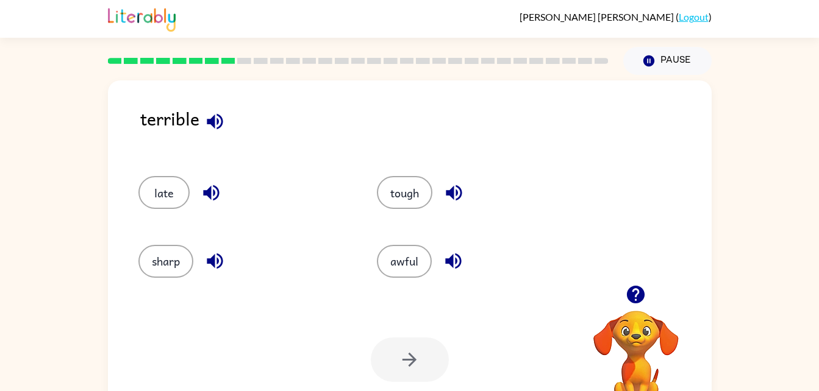
click at [216, 119] on icon "button" at bounding box center [215, 121] width 16 height 16
click at [452, 179] on button "button" at bounding box center [453, 192] width 31 height 31
click at [453, 255] on icon "button" at bounding box center [453, 262] width 16 height 16
click at [208, 259] on icon "button" at bounding box center [215, 262] width 16 height 16
click at [205, 185] on icon "button" at bounding box center [211, 192] width 21 height 21
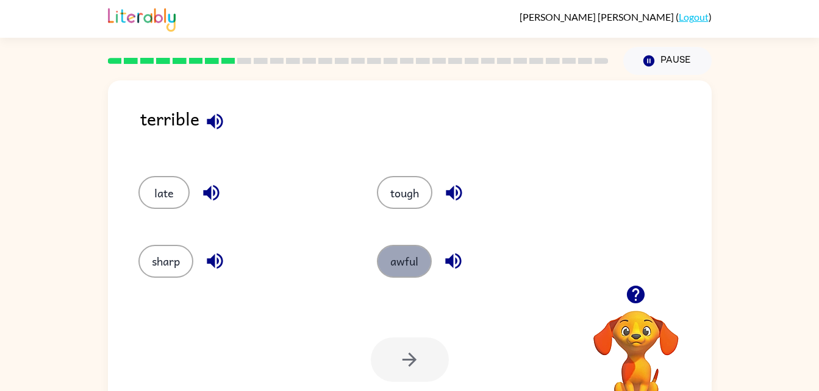
click at [416, 262] on button "awful" at bounding box center [404, 261] width 55 height 33
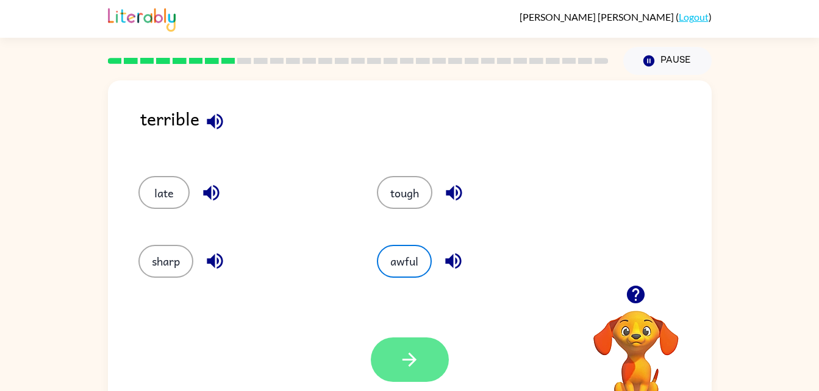
click at [442, 366] on button "button" at bounding box center [410, 360] width 78 height 44
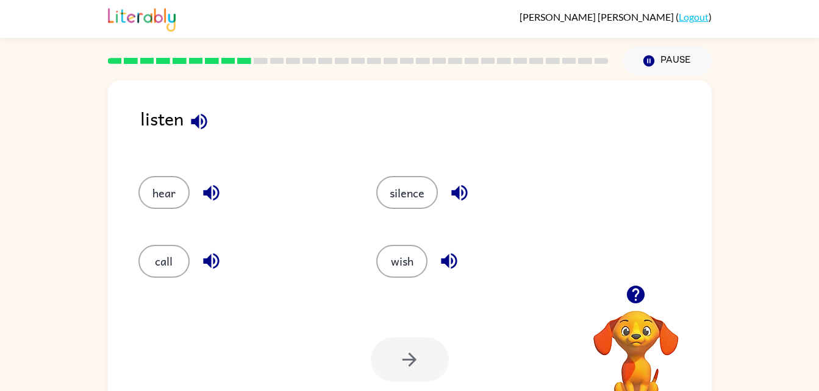
click at [194, 112] on icon "button" at bounding box center [198, 121] width 21 height 21
click at [210, 191] on icon "button" at bounding box center [211, 193] width 16 height 16
click at [213, 255] on icon "button" at bounding box center [211, 262] width 16 height 16
click at [456, 197] on icon "button" at bounding box center [459, 193] width 16 height 16
click at [450, 263] on icon "button" at bounding box center [448, 260] width 21 height 21
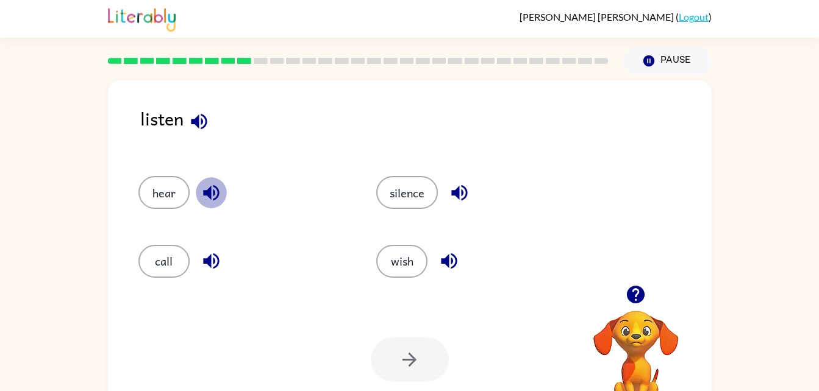
click at [206, 185] on icon "button" at bounding box center [211, 192] width 21 height 21
click at [150, 187] on button "hear" at bounding box center [163, 192] width 51 height 33
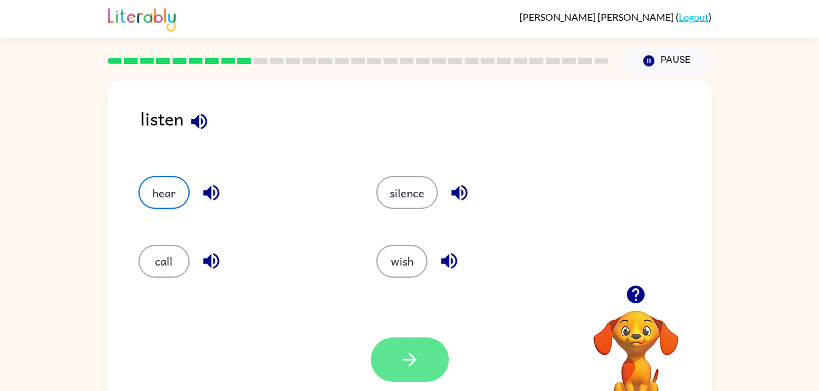
click at [405, 358] on icon "button" at bounding box center [409, 359] width 21 height 21
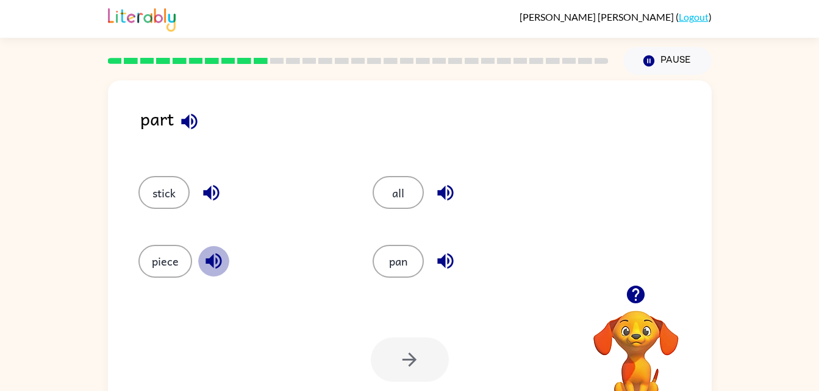
click at [211, 257] on icon "button" at bounding box center [213, 262] width 16 height 16
click at [176, 250] on button "piece" at bounding box center [165, 261] width 54 height 33
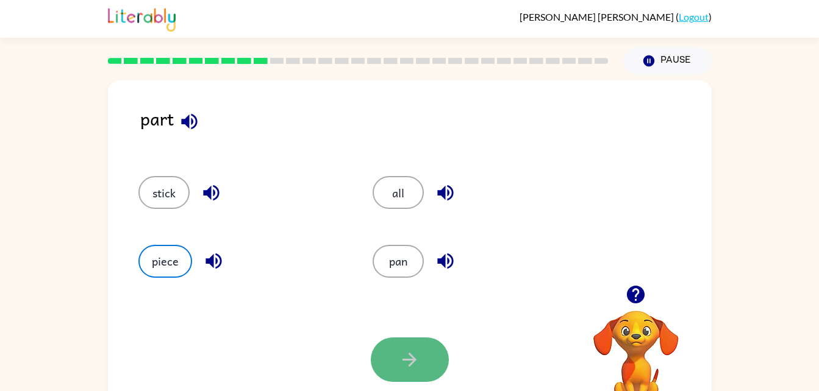
click at [393, 340] on button "button" at bounding box center [410, 360] width 78 height 44
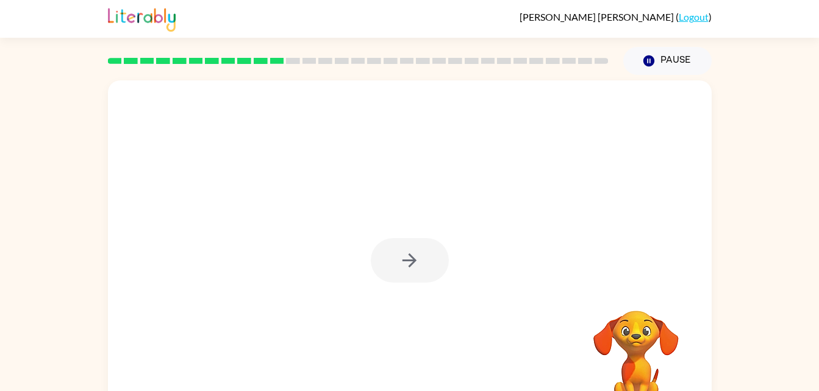
click at [392, 260] on div at bounding box center [410, 260] width 78 height 44
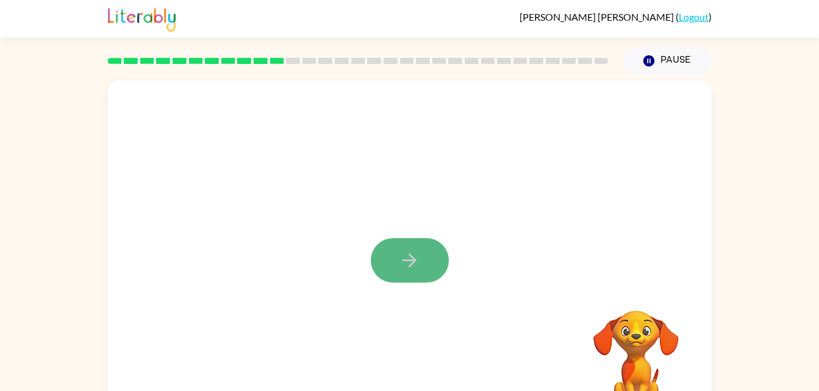
click at [394, 263] on button "button" at bounding box center [410, 260] width 78 height 44
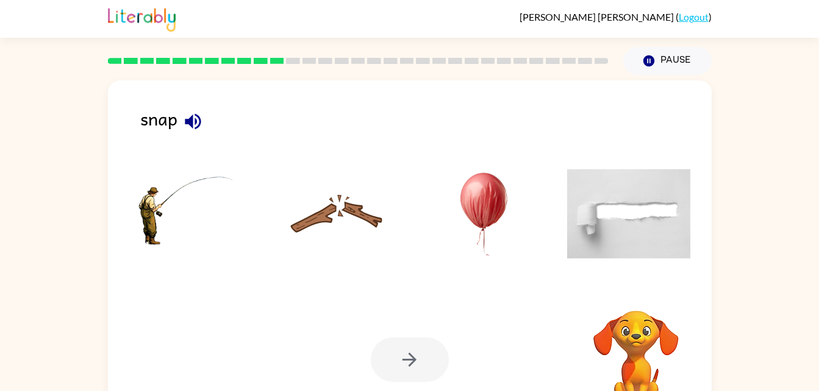
click at [394, 265] on div at bounding box center [409, 217] width 579 height 136
click at [394, 265] on li at bounding box center [336, 214] width 141 height 110
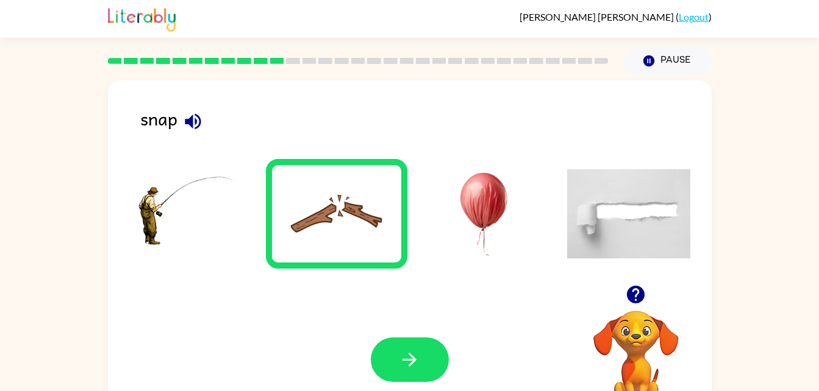
click at [338, 240] on img at bounding box center [336, 213] width 123 height 91
click at [421, 348] on button "button" at bounding box center [410, 360] width 78 height 44
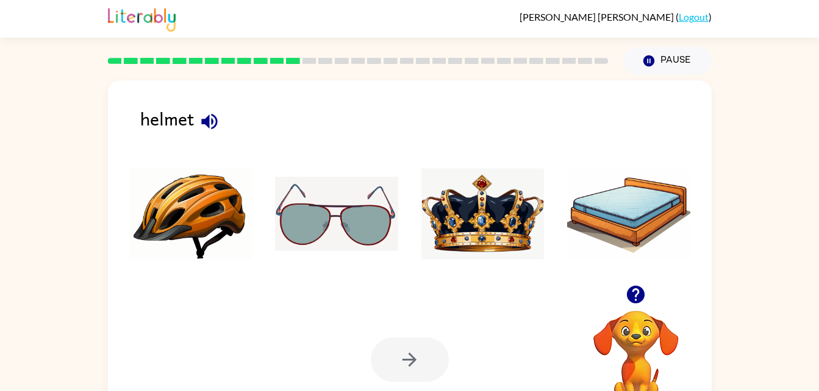
click at [220, 212] on img at bounding box center [190, 213] width 123 height 91
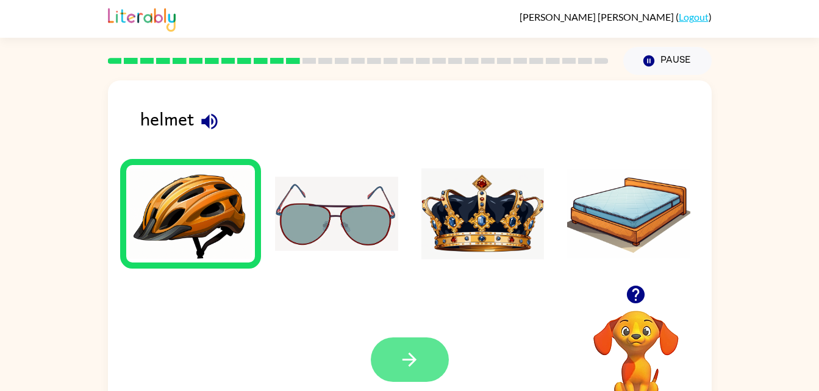
click at [374, 349] on button "button" at bounding box center [410, 360] width 78 height 44
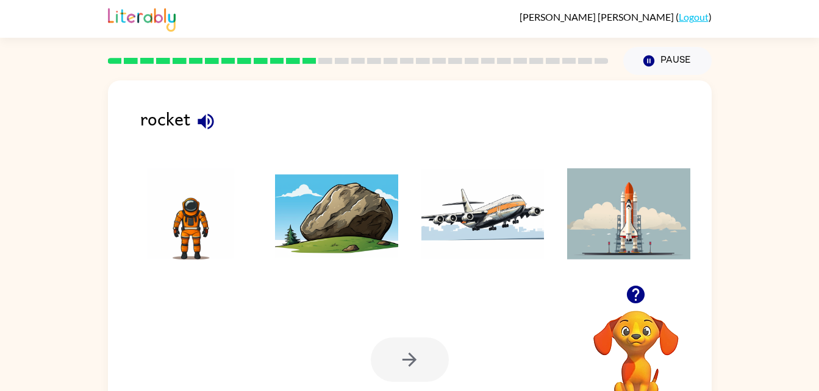
click at [664, 219] on img at bounding box center [628, 213] width 123 height 91
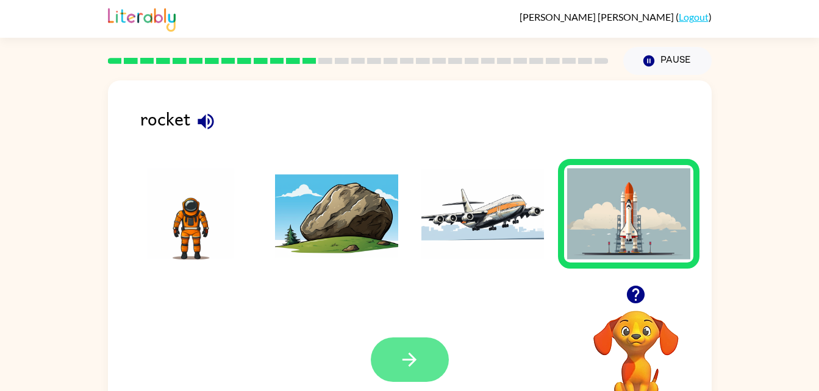
click at [415, 357] on icon "button" at bounding box center [409, 359] width 21 height 21
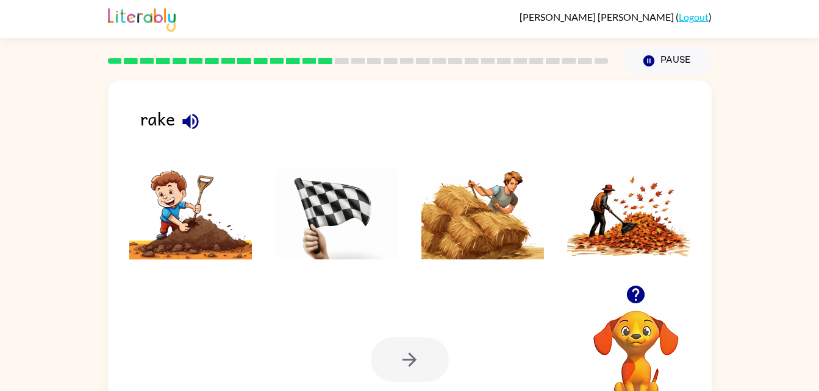
click at [584, 217] on img at bounding box center [628, 213] width 123 height 91
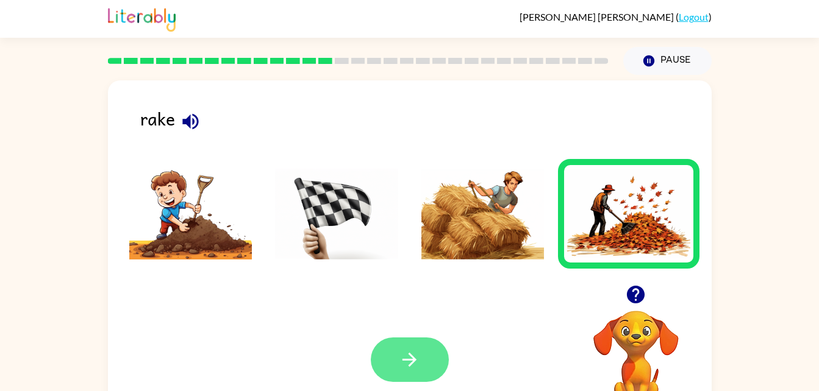
click at [395, 363] on button "button" at bounding box center [410, 360] width 78 height 44
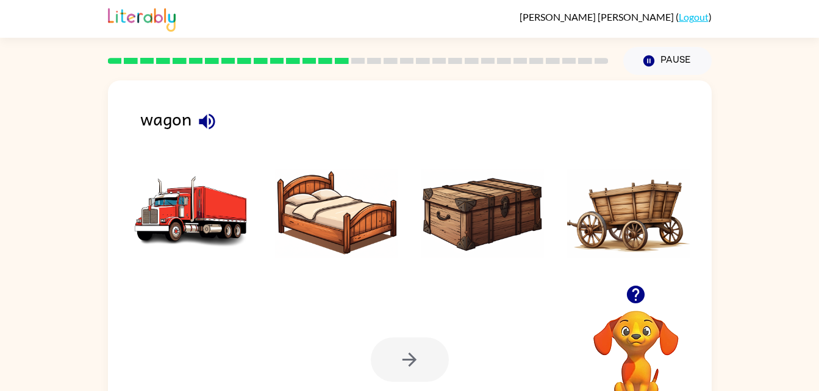
click at [603, 198] on img at bounding box center [628, 213] width 123 height 91
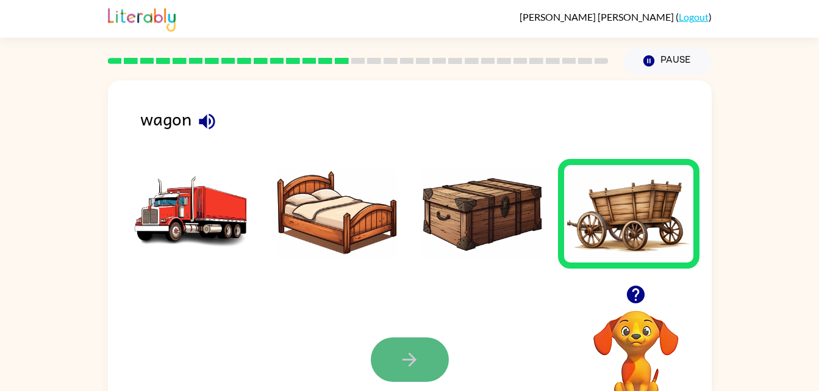
click at [389, 360] on button "button" at bounding box center [410, 360] width 78 height 44
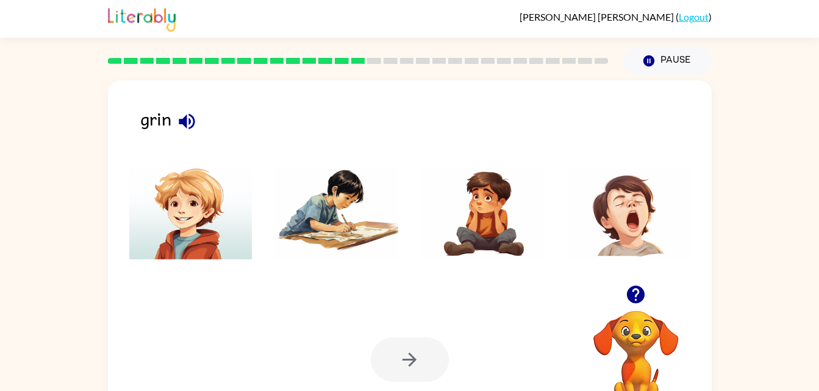
click at [187, 123] on icon "button" at bounding box center [186, 121] width 21 height 21
click at [377, 312] on div "Your browser must support playing .mp4 files to use Literably. Please try using…" at bounding box center [409, 359] width 603 height 137
click at [146, 223] on img at bounding box center [190, 213] width 123 height 91
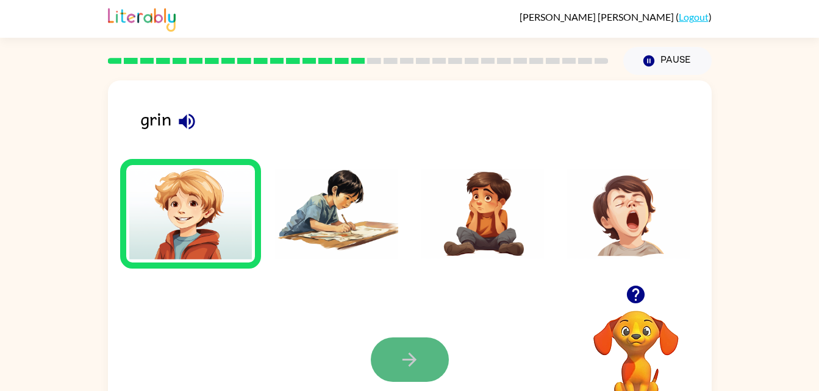
click at [401, 344] on button "button" at bounding box center [410, 360] width 78 height 44
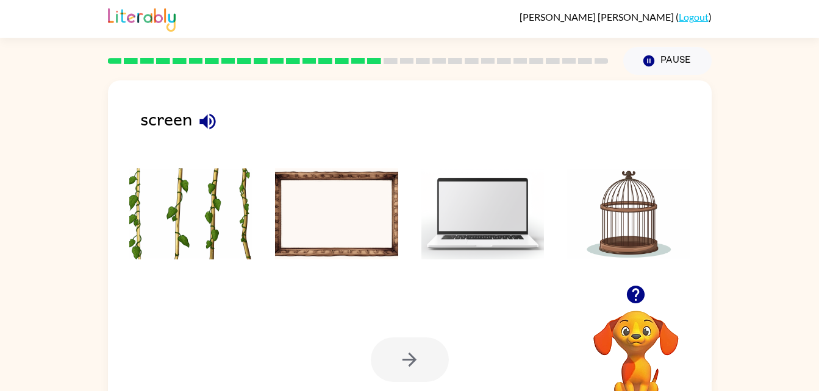
click at [212, 122] on icon "button" at bounding box center [207, 121] width 21 height 21
click at [472, 238] on img at bounding box center [482, 213] width 123 height 91
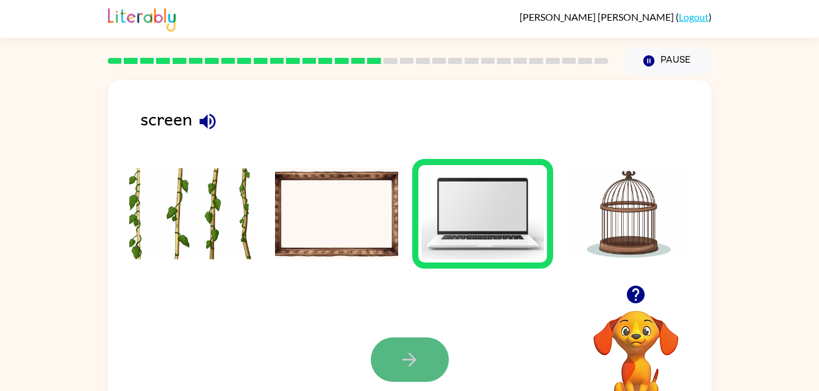
click at [405, 362] on icon "button" at bounding box center [409, 359] width 21 height 21
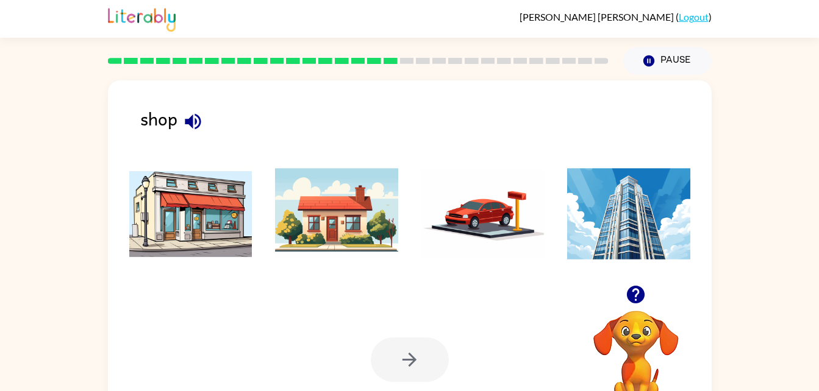
click at [213, 225] on img at bounding box center [190, 213] width 123 height 91
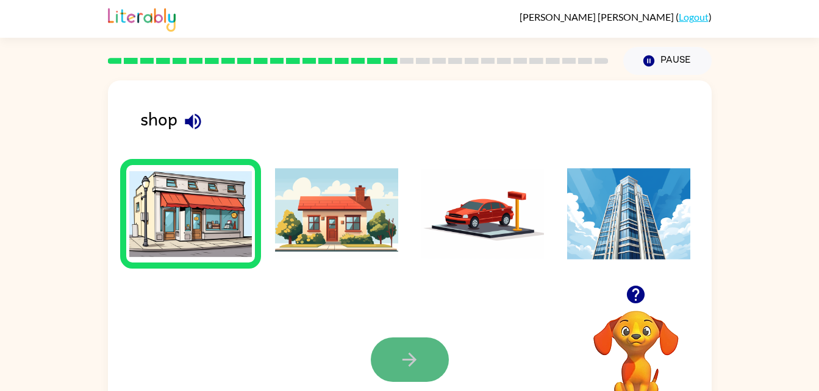
click at [424, 363] on button "button" at bounding box center [410, 360] width 78 height 44
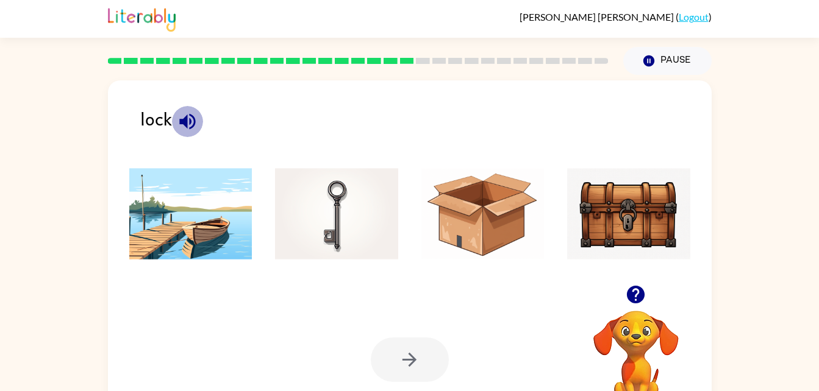
click at [191, 124] on icon "button" at bounding box center [187, 121] width 21 height 21
click at [609, 226] on img at bounding box center [628, 213] width 123 height 91
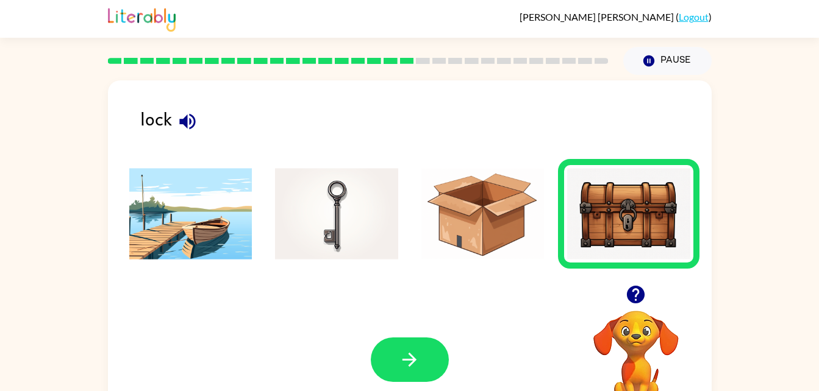
click at [642, 288] on icon "button" at bounding box center [635, 294] width 21 height 21
click at [423, 361] on button "button" at bounding box center [410, 360] width 78 height 44
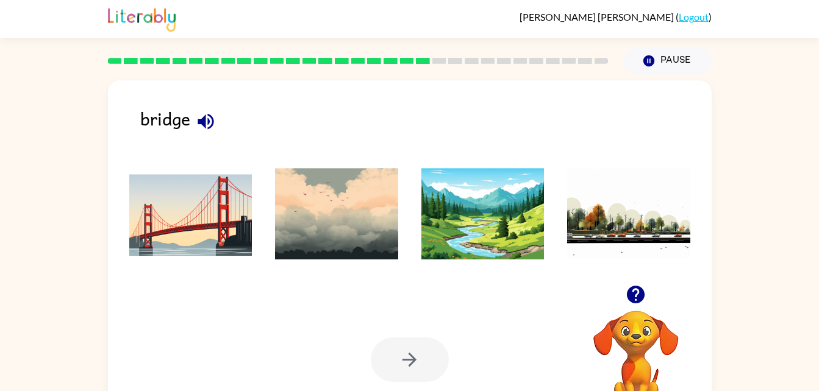
click at [165, 220] on img at bounding box center [190, 213] width 123 height 91
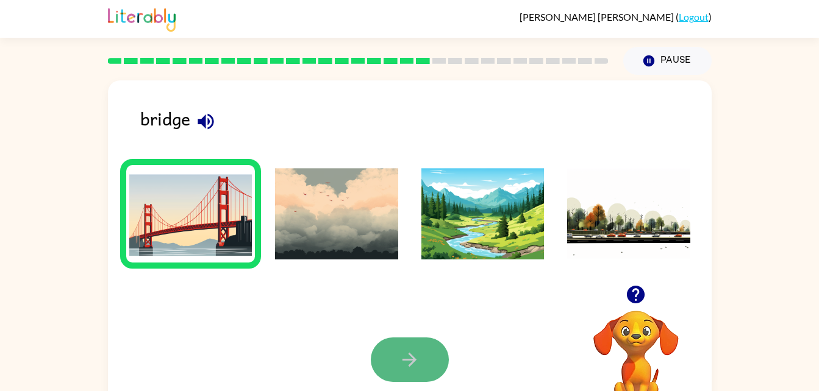
click at [428, 356] on button "button" at bounding box center [410, 360] width 78 height 44
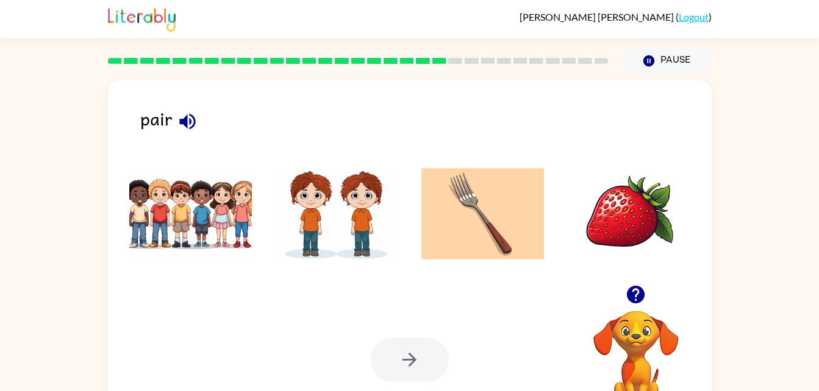
click at [199, 104] on div "pair Your browser must support playing .mp4 files to use Literably. Please try …" at bounding box center [409, 254] width 603 height 348
click at [185, 115] on icon "button" at bounding box center [187, 121] width 21 height 21
click at [213, 218] on img at bounding box center [190, 213] width 123 height 91
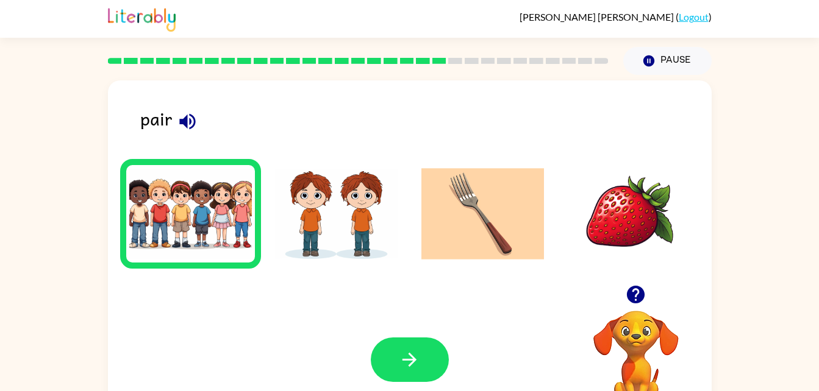
click at [304, 216] on img at bounding box center [336, 213] width 123 height 91
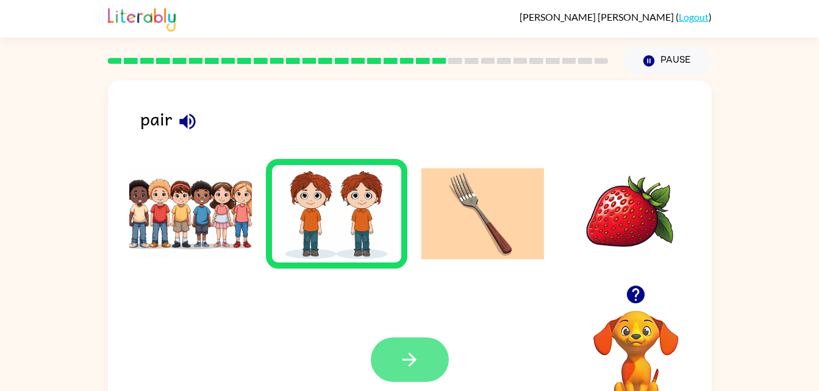
click at [412, 372] on button "button" at bounding box center [410, 360] width 78 height 44
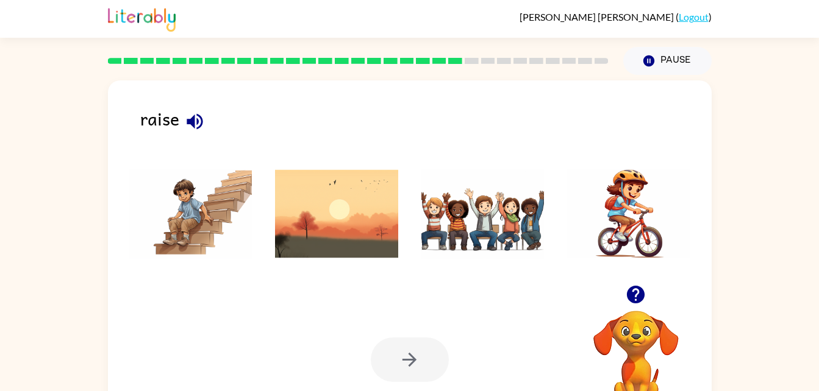
click at [147, 115] on div "raise" at bounding box center [425, 124] width 571 height 38
click at [196, 121] on icon "button" at bounding box center [194, 121] width 21 height 21
click at [446, 190] on img at bounding box center [482, 213] width 123 height 91
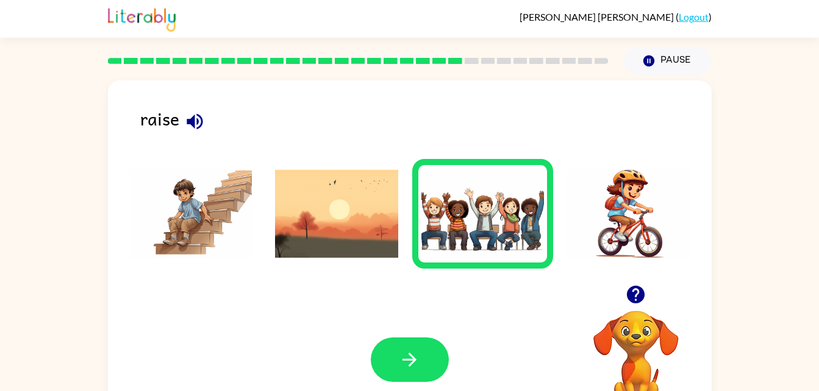
click at [416, 336] on div "Your browser must support playing .mp4 files to use Literably. Please try using…" at bounding box center [409, 359] width 603 height 137
click at [416, 347] on button "button" at bounding box center [410, 360] width 78 height 44
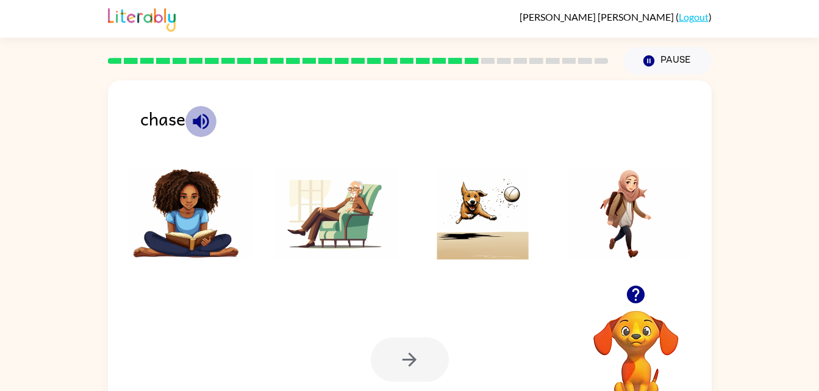
click at [196, 120] on icon "button" at bounding box center [201, 121] width 16 height 16
click at [488, 230] on img at bounding box center [482, 213] width 123 height 91
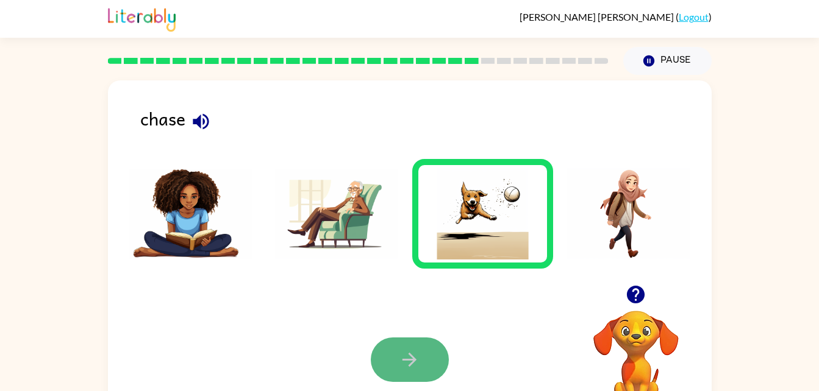
click at [394, 350] on button "button" at bounding box center [410, 360] width 78 height 44
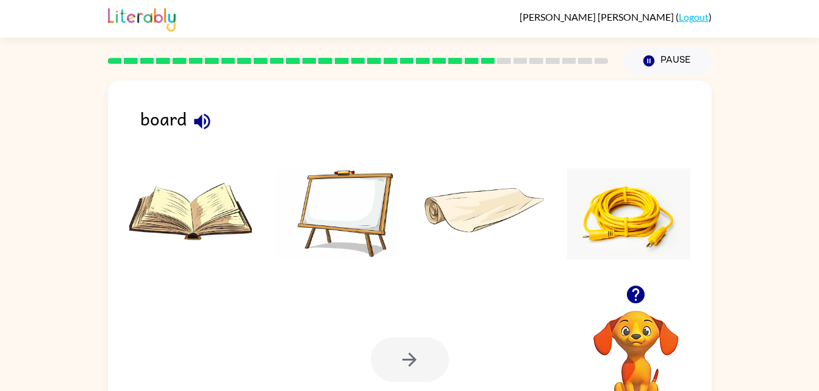
click at [185, 108] on div "board" at bounding box center [425, 124] width 571 height 38
click at [191, 119] on icon "button" at bounding box center [201, 121] width 21 height 21
click at [339, 212] on img at bounding box center [336, 213] width 123 height 91
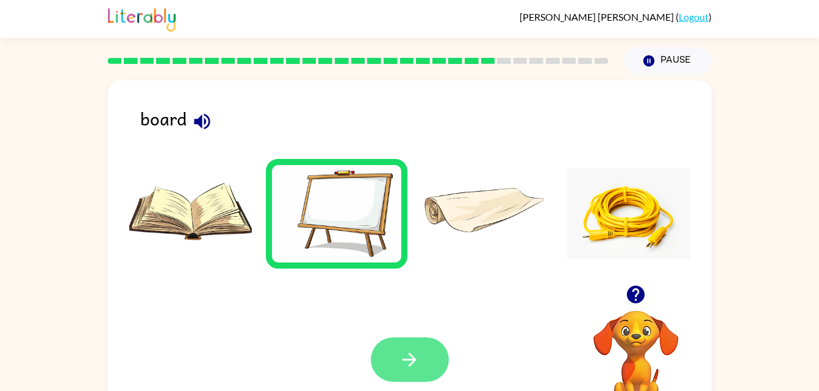
click at [420, 357] on button "button" at bounding box center [410, 360] width 78 height 44
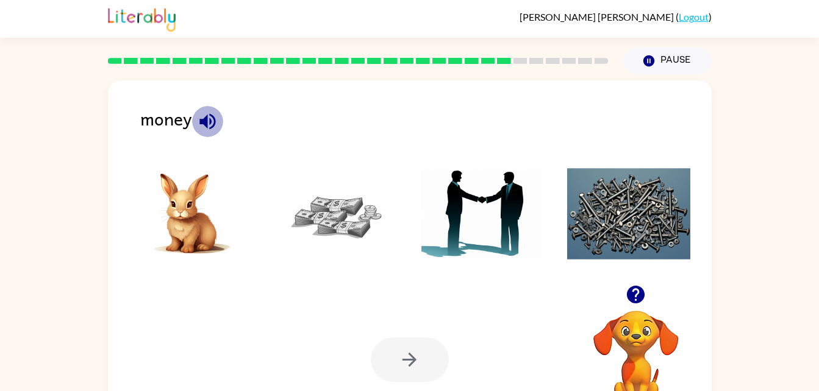
click at [204, 121] on icon "button" at bounding box center [207, 121] width 16 height 16
click at [354, 231] on img at bounding box center [336, 213] width 123 height 91
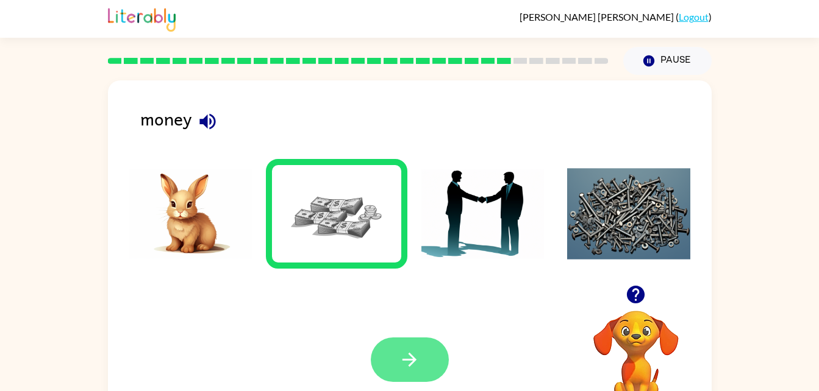
click at [410, 367] on icon "button" at bounding box center [409, 359] width 21 height 21
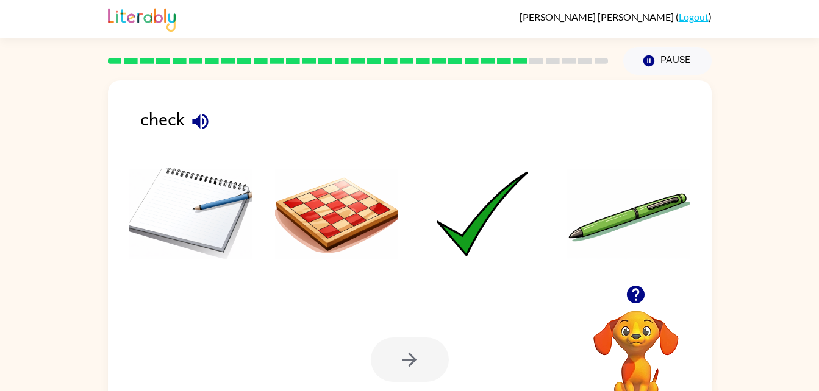
click at [458, 243] on img at bounding box center [482, 213] width 123 height 91
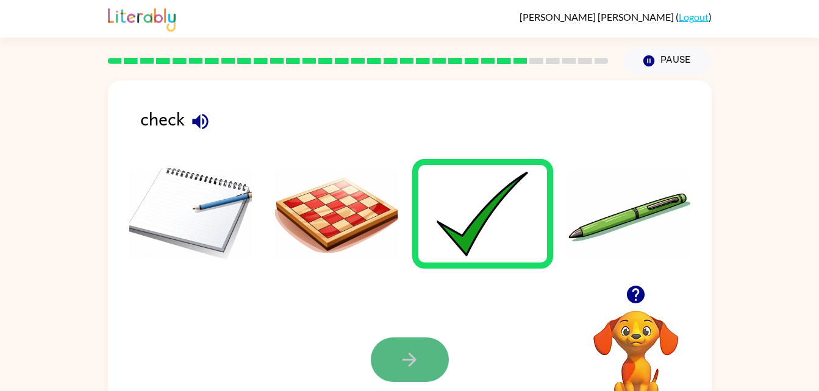
click at [403, 360] on icon "button" at bounding box center [409, 360] width 14 height 14
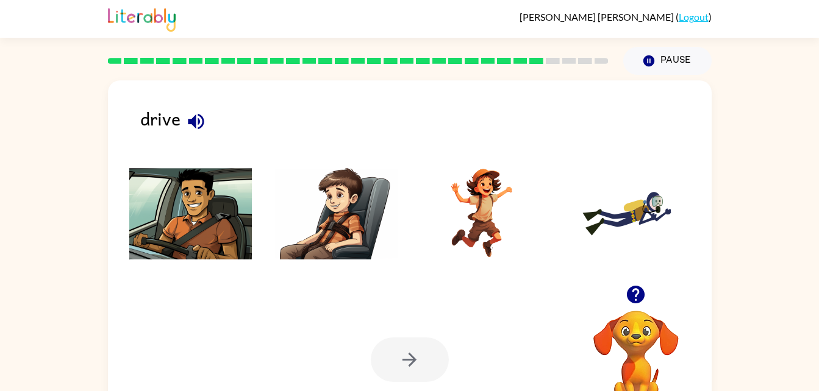
click at [210, 257] on img at bounding box center [190, 213] width 123 height 91
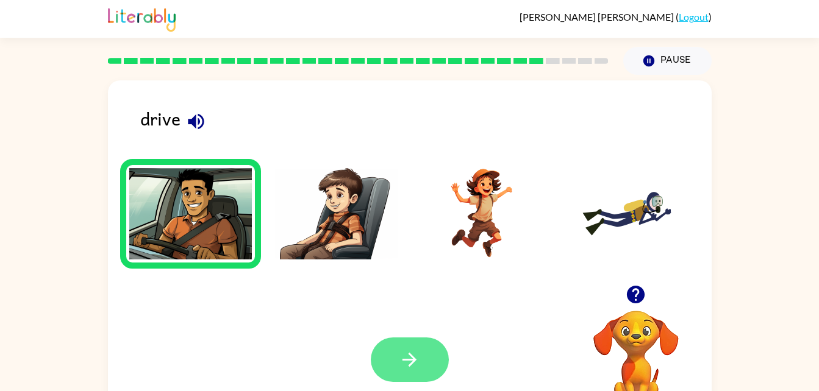
click at [394, 365] on button "button" at bounding box center [410, 360] width 78 height 44
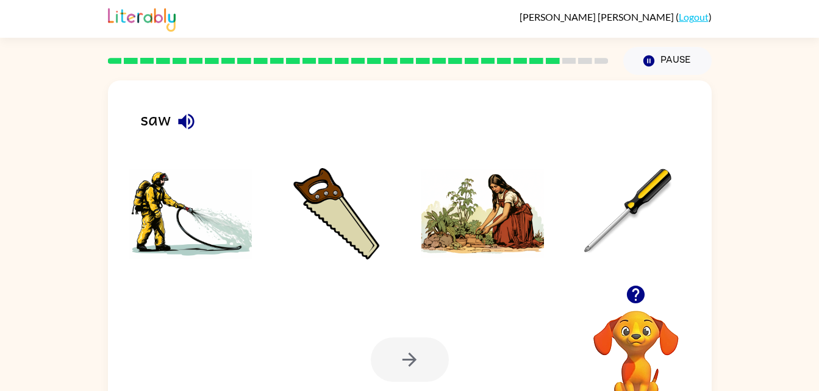
click at [344, 218] on img at bounding box center [336, 213] width 123 height 91
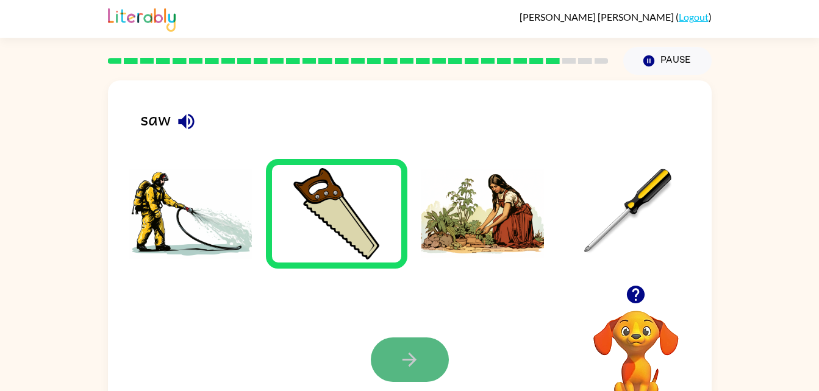
click at [435, 370] on button "button" at bounding box center [410, 360] width 78 height 44
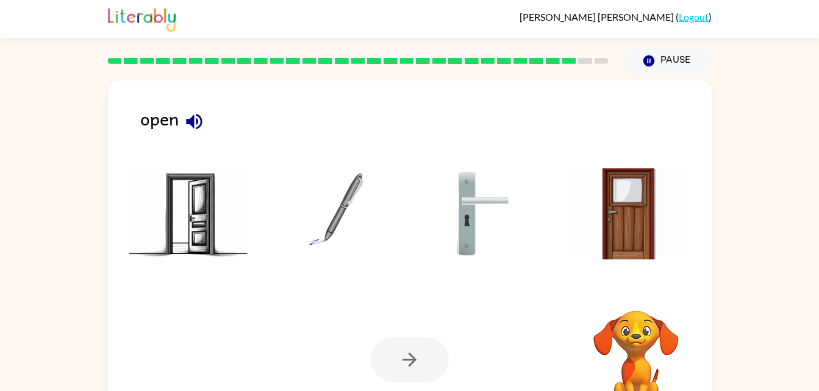
click at [177, 229] on img at bounding box center [190, 213] width 123 height 91
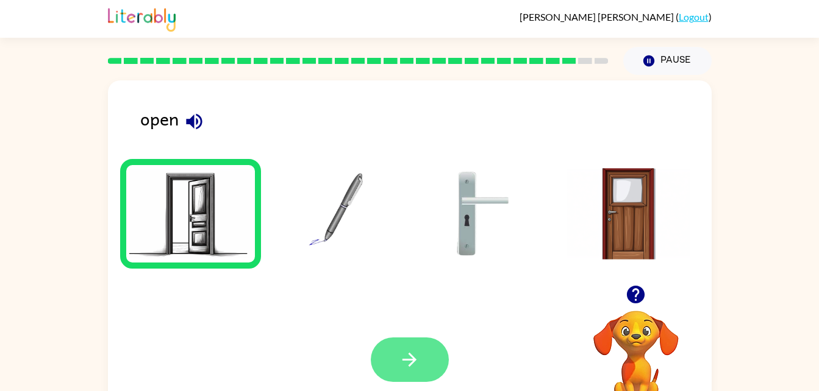
click at [398, 364] on button "button" at bounding box center [410, 360] width 78 height 44
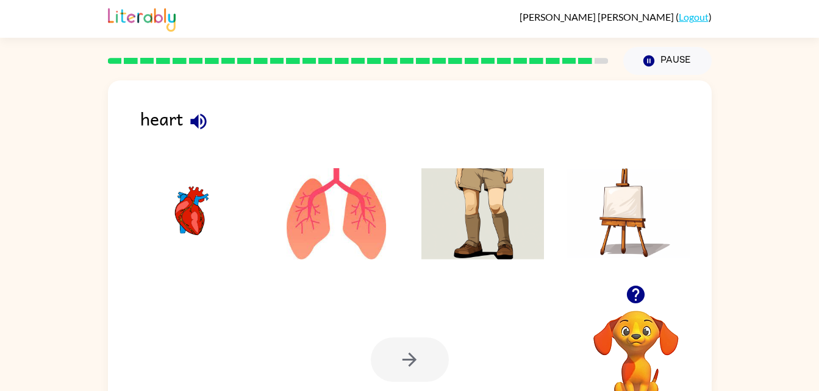
click at [176, 208] on img at bounding box center [190, 213] width 123 height 91
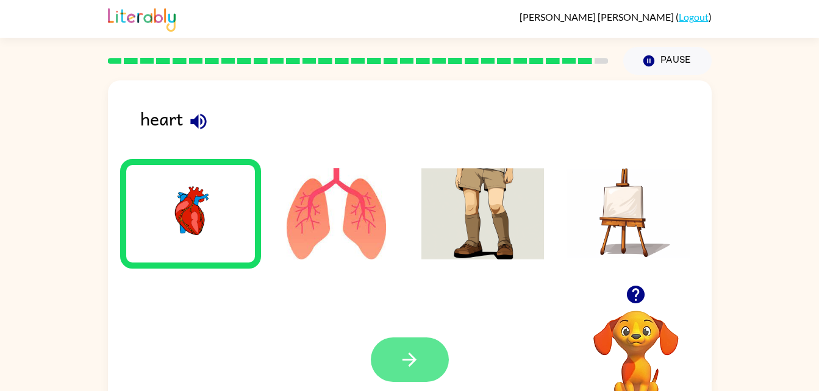
click at [400, 365] on icon "button" at bounding box center [409, 359] width 21 height 21
